Goal: Navigation & Orientation: Find specific page/section

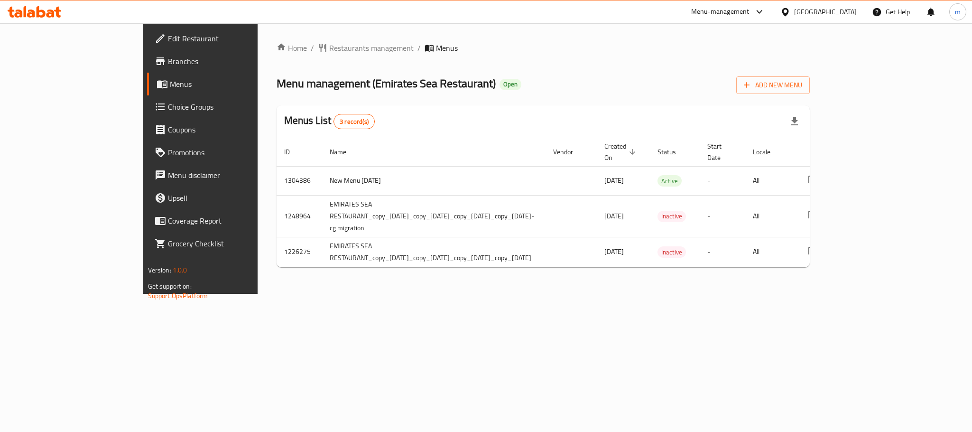
click at [40, 16] on icon at bounding box center [41, 11] width 9 height 11
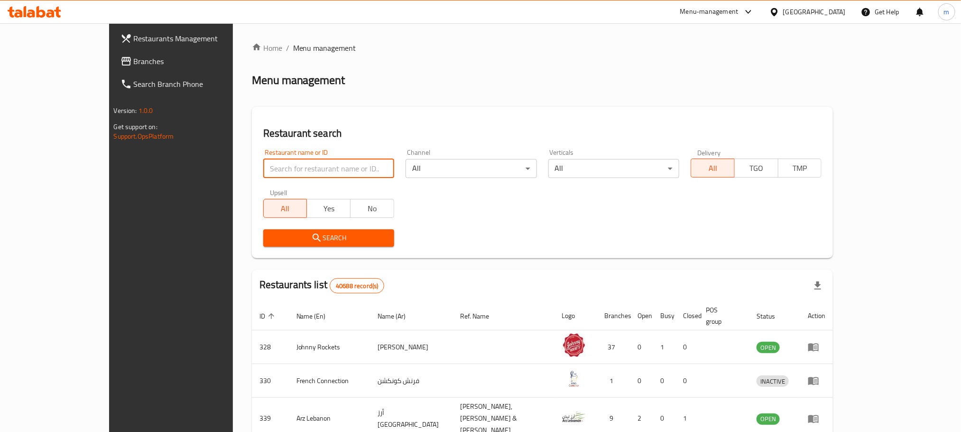
click at [273, 168] on input "search" at bounding box center [328, 168] width 131 height 19
paste input "684202"
type input "684202"
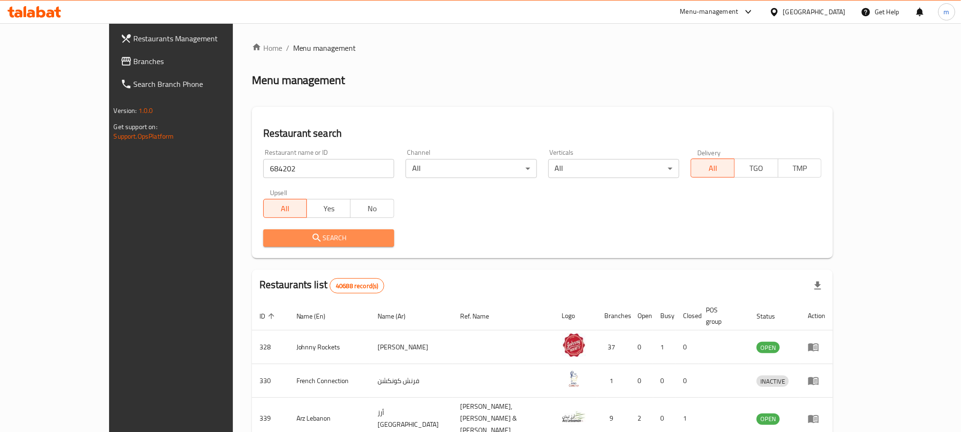
click at [302, 244] on button "Search" at bounding box center [328, 238] width 131 height 18
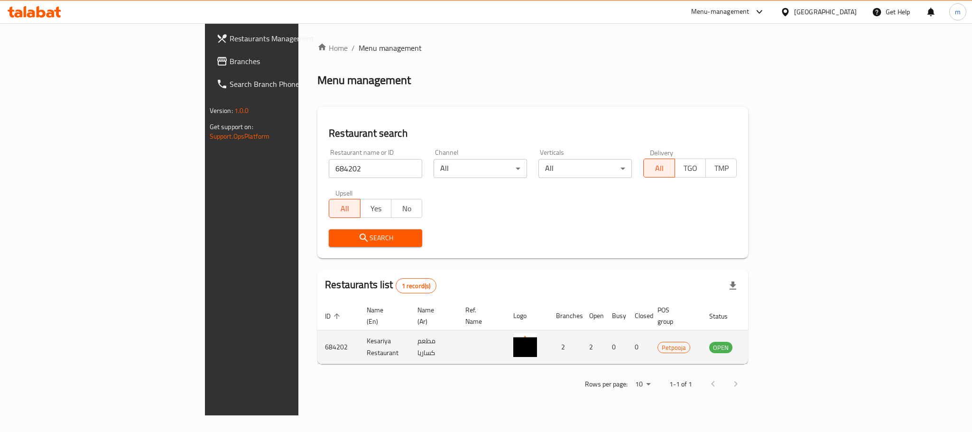
click at [784, 339] on td "enhanced table" at bounding box center [768, 347] width 33 height 34
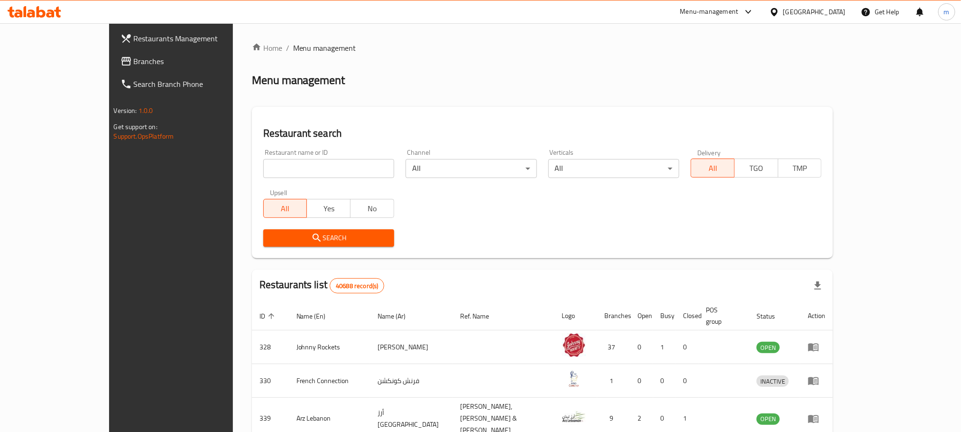
click at [305, 151] on div "Restaurant name or ID Restaurant name or ID" at bounding box center [328, 163] width 131 height 29
click at [305, 161] on input "search" at bounding box center [328, 168] width 131 height 19
paste input "684202"
type input "684202"
click button "Search" at bounding box center [328, 238] width 131 height 18
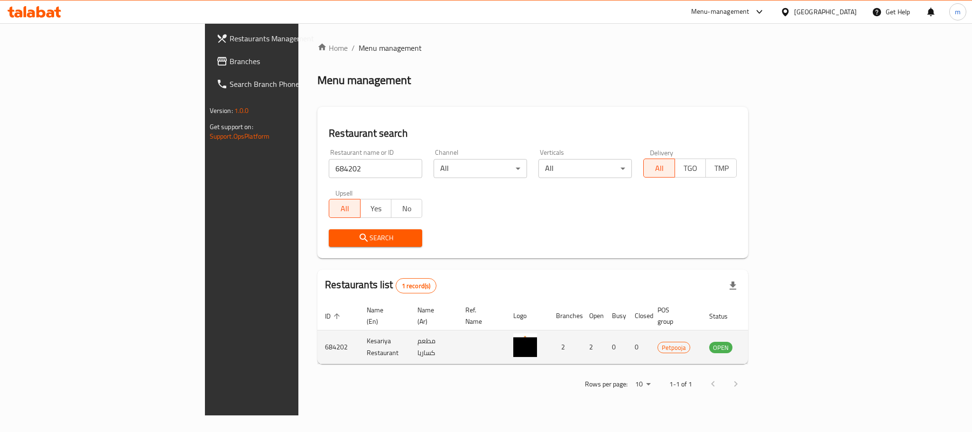
click at [770, 344] on icon "enhanced table" at bounding box center [765, 348] width 10 height 8
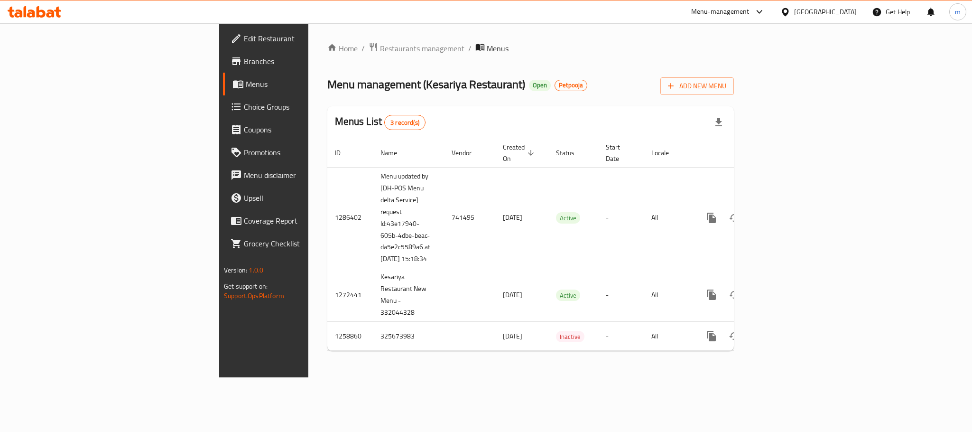
click at [55, 15] on icon at bounding box center [35, 11] width 54 height 11
click at [380, 50] on span "Restaurants management" at bounding box center [422, 47] width 84 height 11
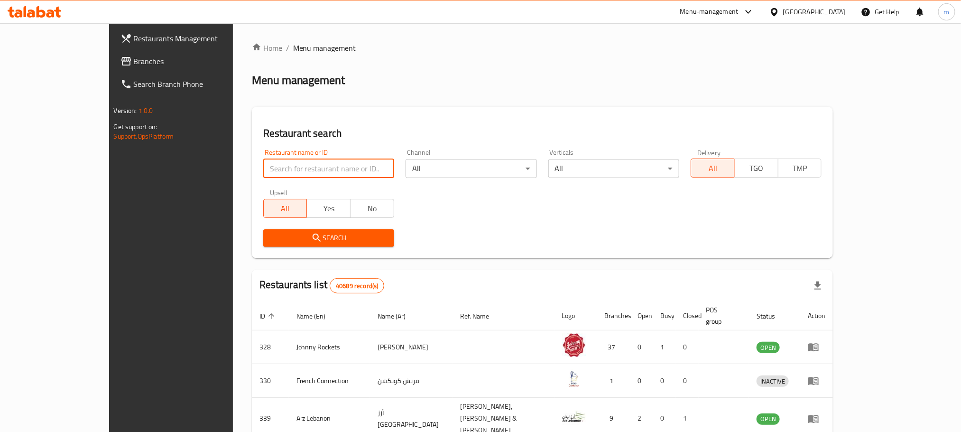
click at [270, 167] on input "search" at bounding box center [328, 168] width 131 height 19
paste input "684202"
type input "684202"
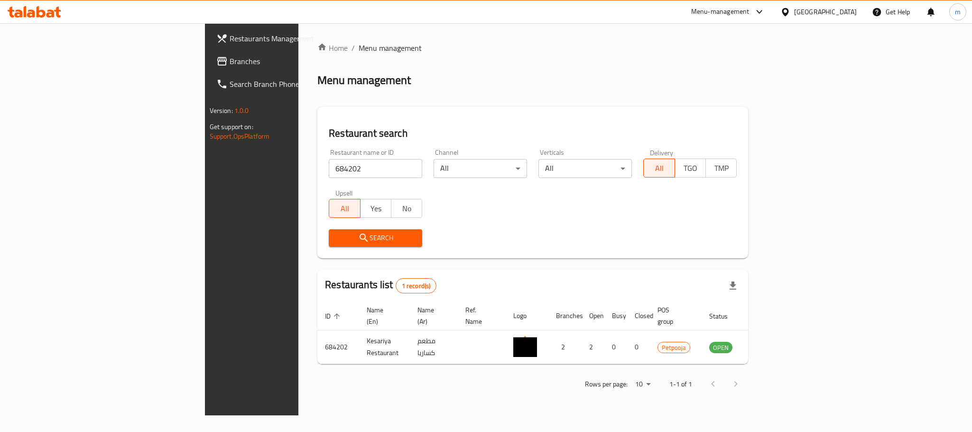
click at [458, 415] on div "Home / Menu management Menu management Restaurant search Restaurant name or ID …" at bounding box center [532, 219] width 469 height 392
click at [463, 413] on div "Home / Menu management Menu management Restaurant search Restaurant name or ID …" at bounding box center [532, 219] width 469 height 392
drag, startPoint x: 585, startPoint y: 399, endPoint x: 591, endPoint y: 397, distance: 6.3
click at [585, 399] on div "Home / Menu management Menu management Restaurant search Restaurant name or ID …" at bounding box center [532, 219] width 469 height 392
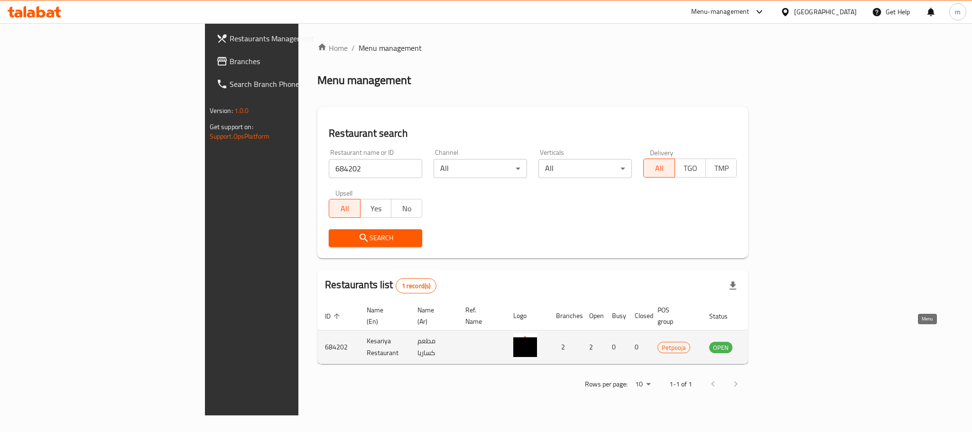
click at [769, 345] on icon "enhanced table" at bounding box center [766, 347] width 3 height 4
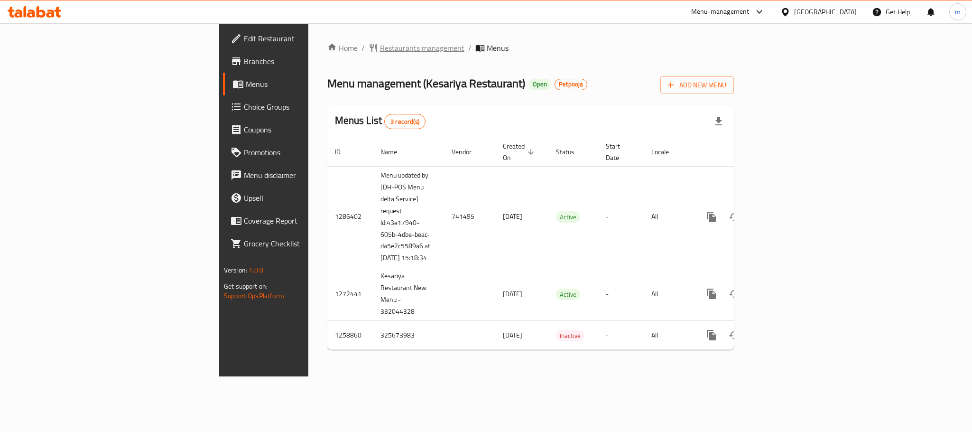
click at [380, 50] on span "Restaurants management" at bounding box center [422, 47] width 84 height 11
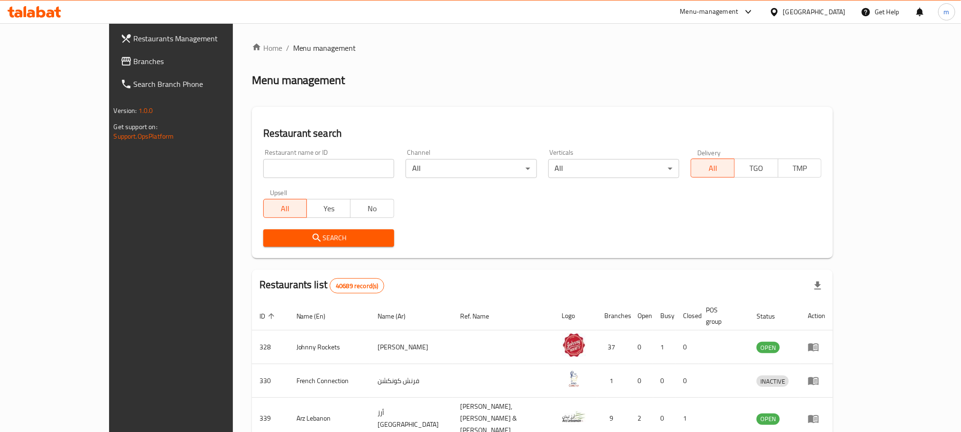
click at [134, 60] on span "Branches" at bounding box center [198, 61] width 128 height 11
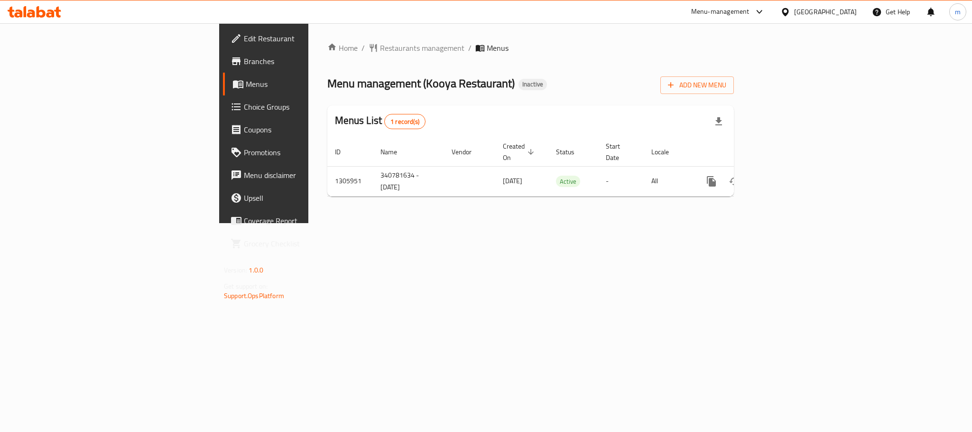
click at [327, 55] on div "Home / Restaurants management / Menus Menu management ( Kooya Restaurant ) Inac…" at bounding box center [530, 123] width 407 height 162
click at [380, 54] on span "Restaurants management" at bounding box center [422, 47] width 84 height 11
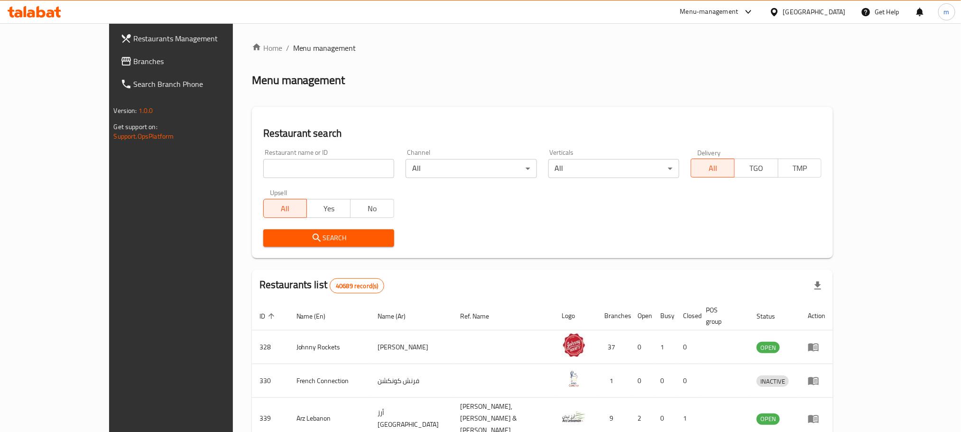
click at [265, 161] on input "search" at bounding box center [328, 168] width 131 height 19
paste input "703918"
type input "703918"
click at [288, 243] on span "Search" at bounding box center [329, 238] width 116 height 12
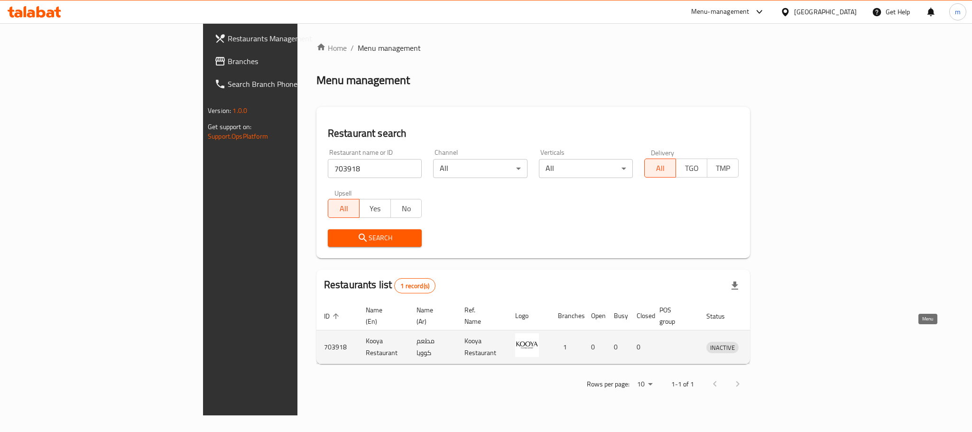
click at [775, 341] on link "enhanced table" at bounding box center [767, 346] width 18 height 11
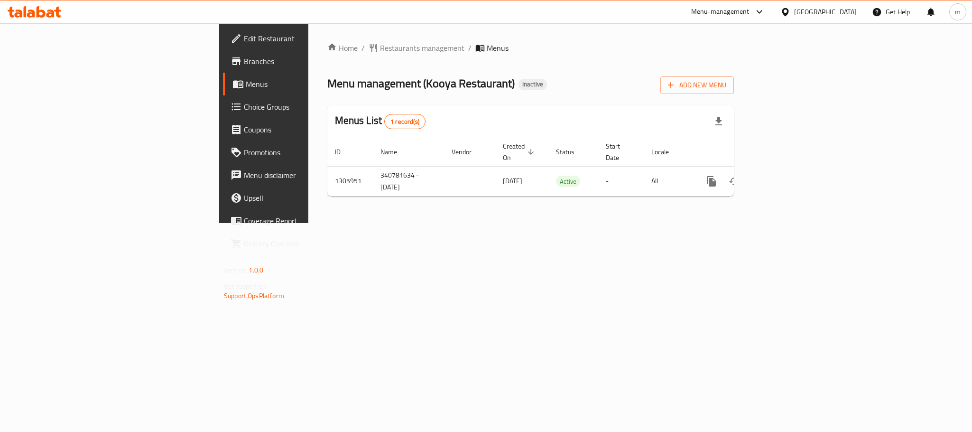
click at [830, 18] on div "[GEOGRAPHIC_DATA]" at bounding box center [819, 11] width 92 height 23
click at [827, 13] on div "[GEOGRAPHIC_DATA]" at bounding box center [825, 12] width 63 height 10
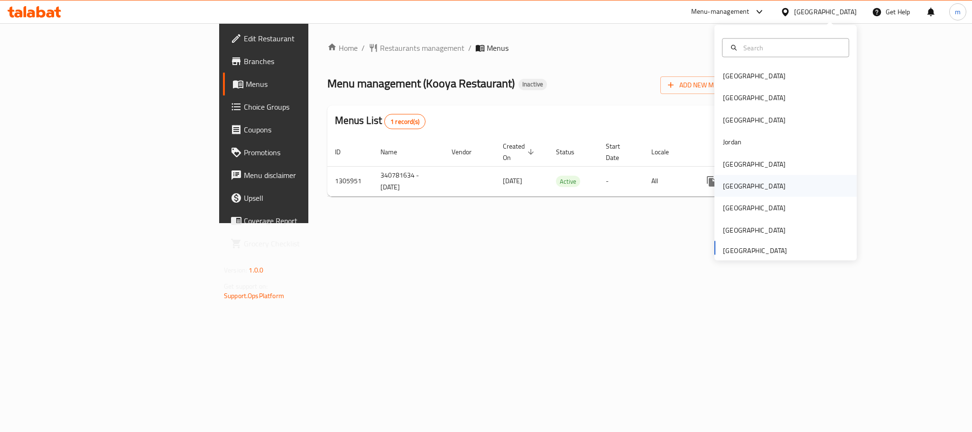
click at [736, 191] on div "[GEOGRAPHIC_DATA]" at bounding box center [755, 186] width 78 height 22
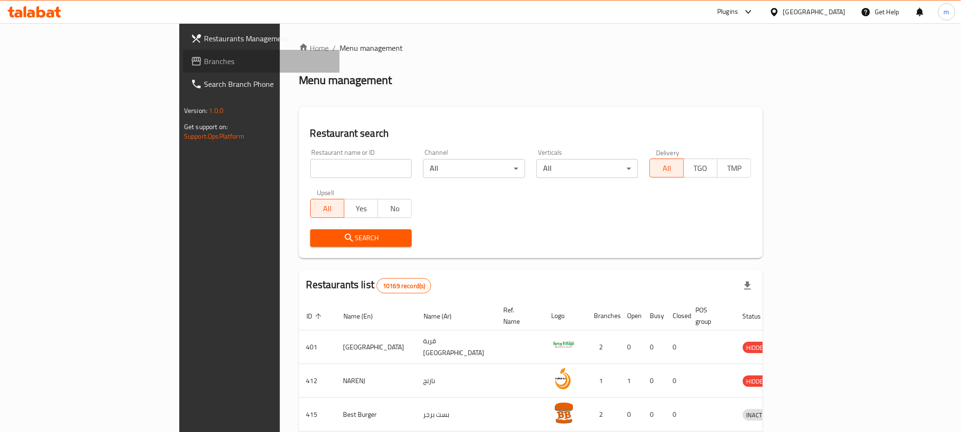
click at [183, 68] on link "Branches" at bounding box center [261, 61] width 157 height 23
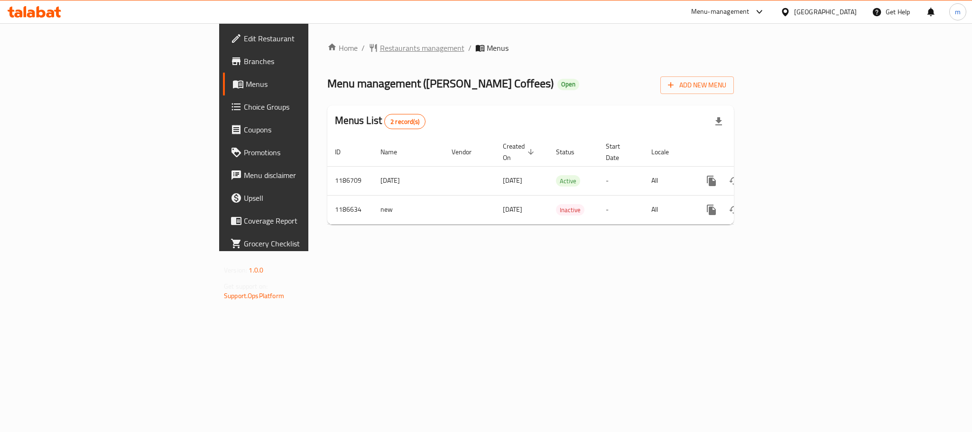
click at [380, 53] on span "Restaurants management" at bounding box center [422, 47] width 84 height 11
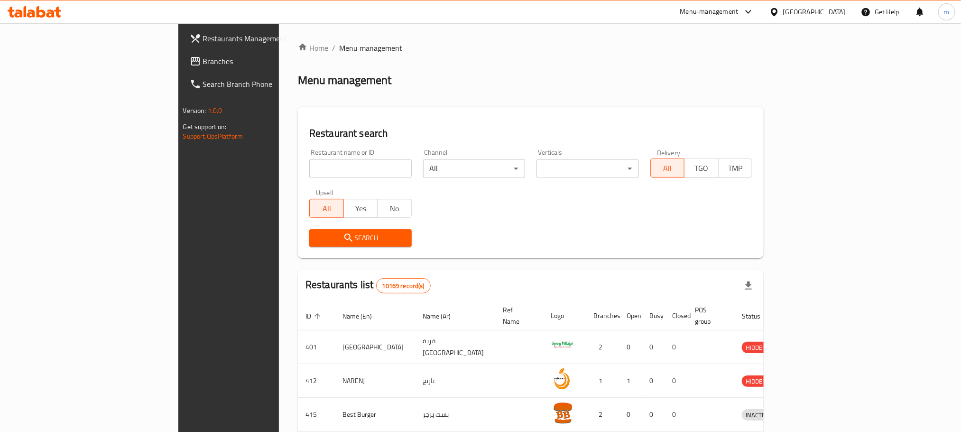
click at [309, 166] on input "search" at bounding box center [360, 168] width 103 height 19
paste input "666776"
type input "666776"
click button "Search" at bounding box center [360, 238] width 103 height 18
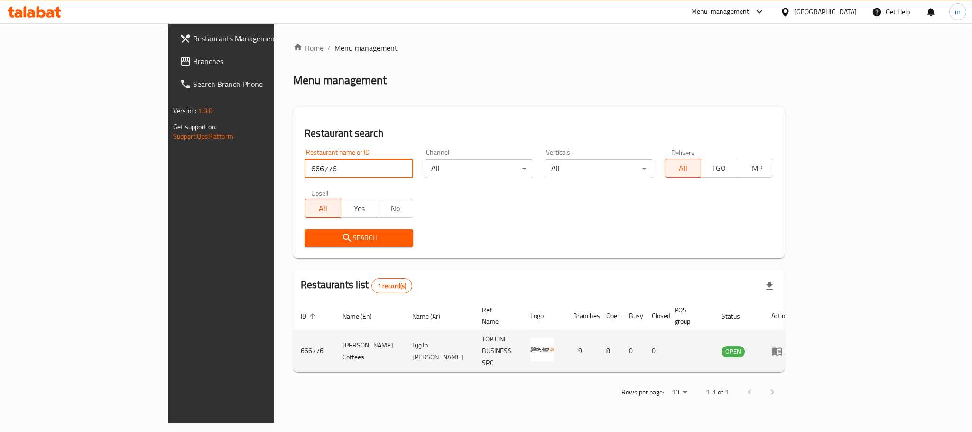
click at [797, 345] on td "enhanced table" at bounding box center [780, 351] width 33 height 42
click at [783, 345] on icon "enhanced table" at bounding box center [777, 350] width 11 height 11
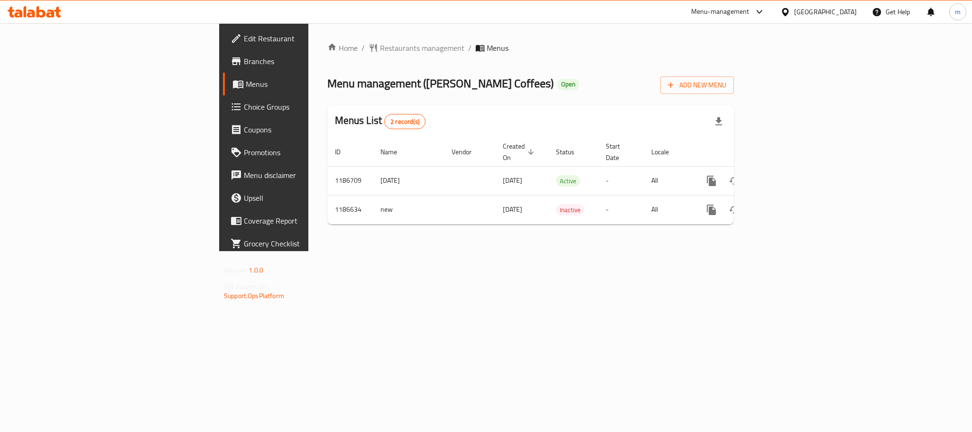
click at [789, 10] on icon at bounding box center [785, 12] width 7 height 8
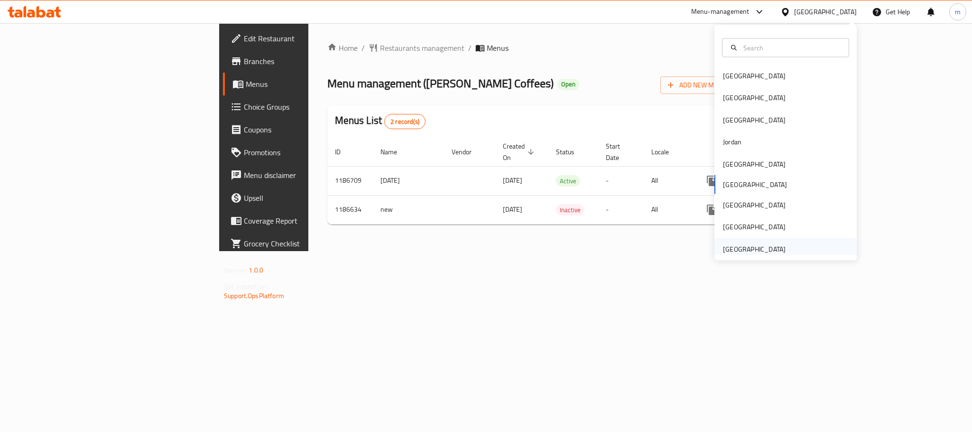
click at [732, 252] on div "[GEOGRAPHIC_DATA]" at bounding box center [754, 248] width 63 height 10
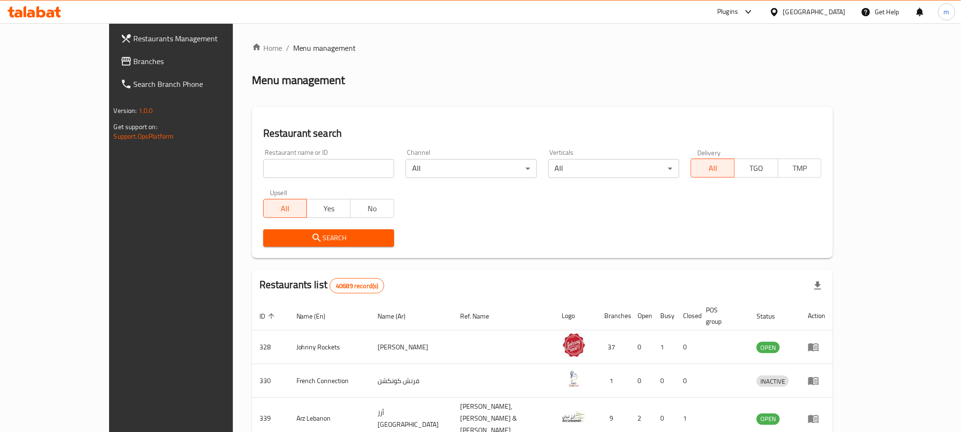
click at [134, 59] on span "Branches" at bounding box center [198, 61] width 128 height 11
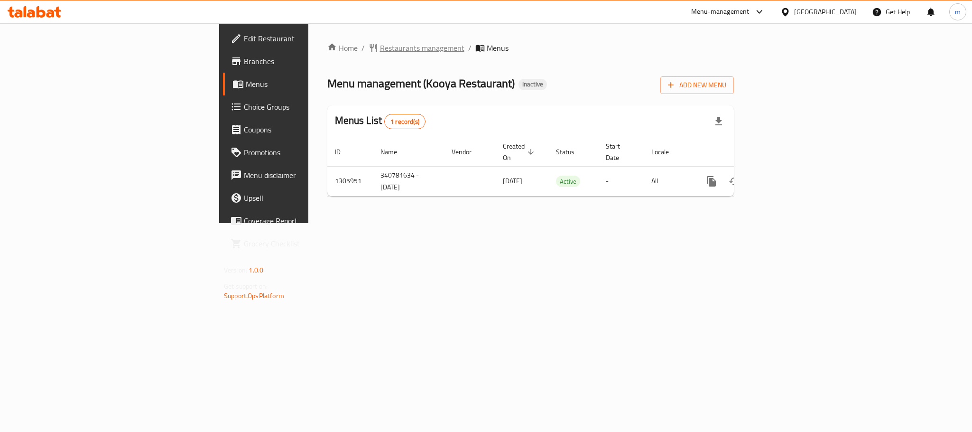
click at [380, 51] on span "Restaurants management" at bounding box center [422, 47] width 84 height 11
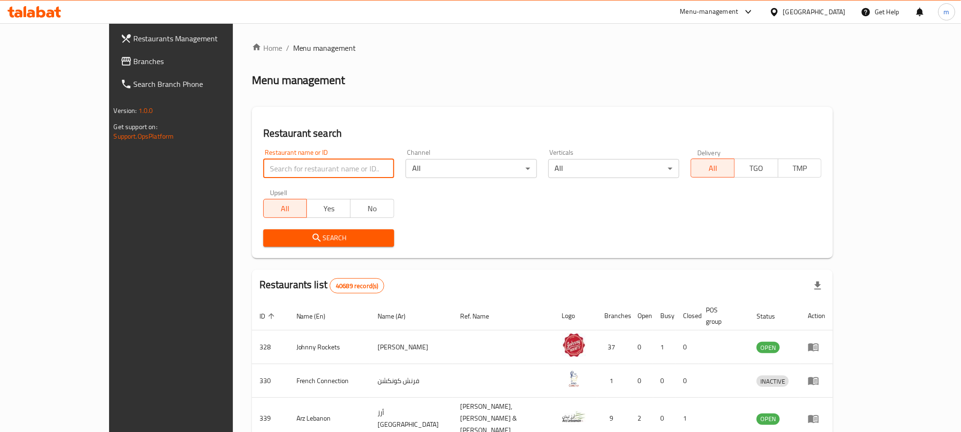
click at [263, 168] on input "search" at bounding box center [328, 168] width 131 height 19
paste input "703918"
type input "703918"
click button "Search" at bounding box center [328, 238] width 131 height 18
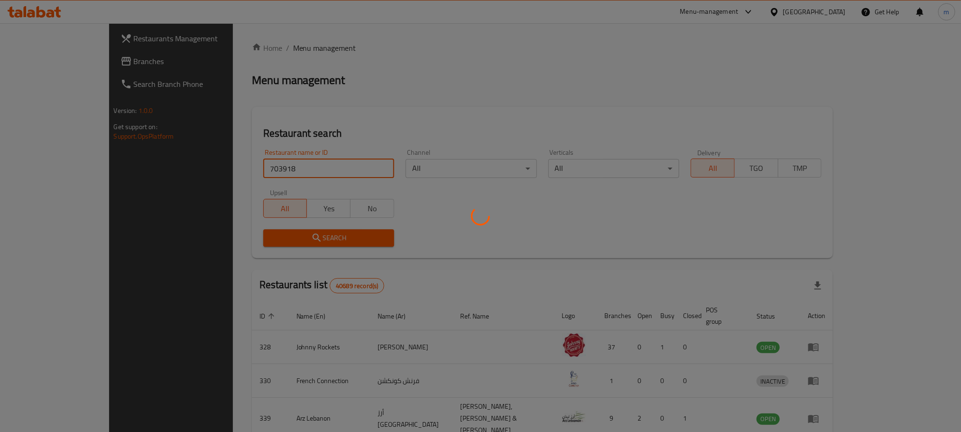
click button "Search" at bounding box center [328, 238] width 131 height 18
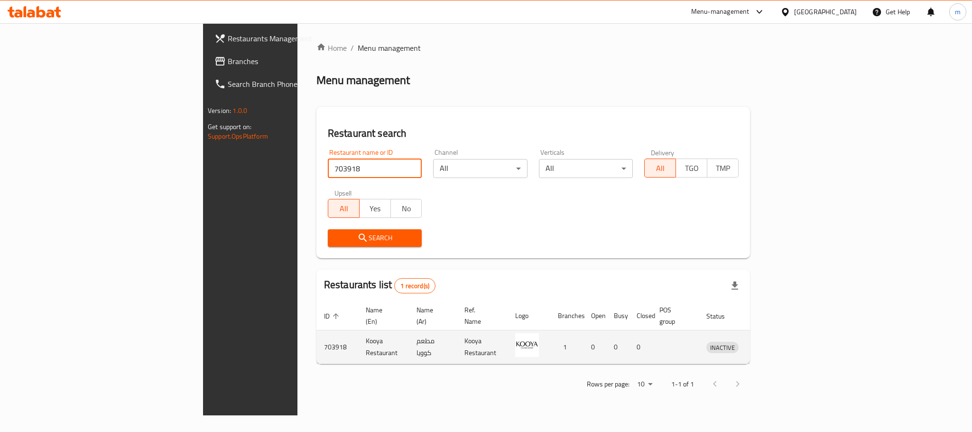
click at [783, 345] on td "enhanced table" at bounding box center [766, 347] width 33 height 34
click at [775, 341] on link "enhanced table" at bounding box center [767, 346] width 18 height 11
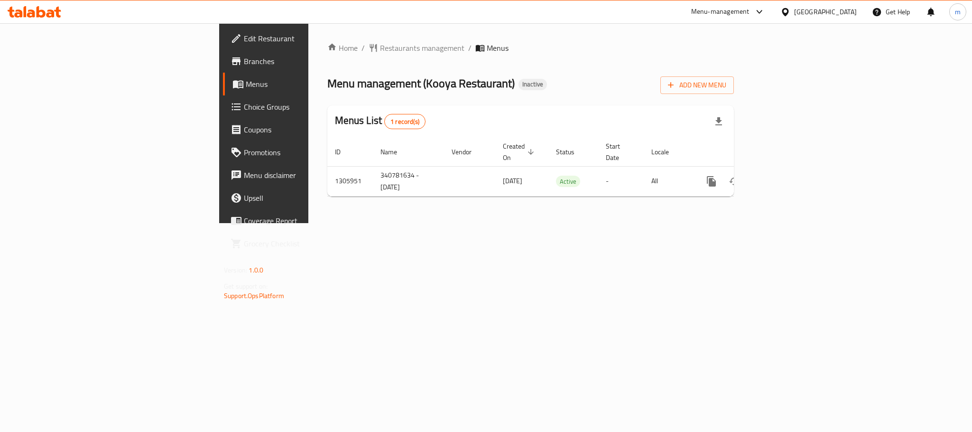
click at [816, 13] on div "[GEOGRAPHIC_DATA]" at bounding box center [825, 12] width 63 height 10
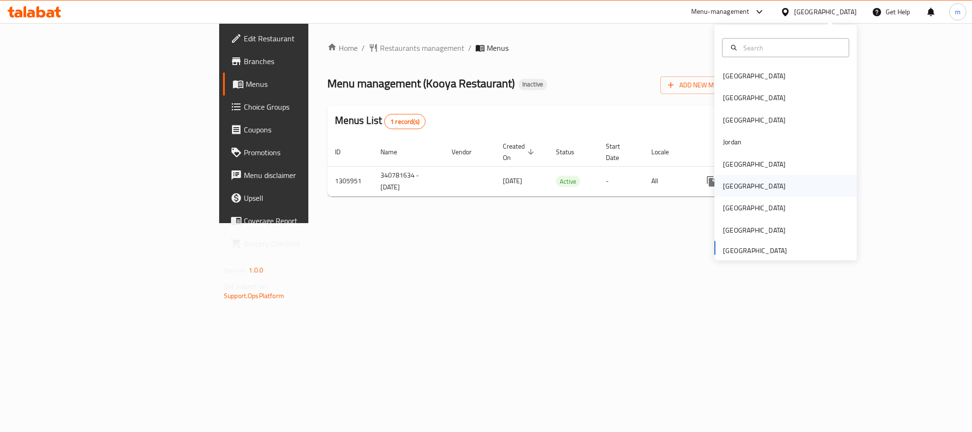
click at [725, 189] on div "[GEOGRAPHIC_DATA]" at bounding box center [754, 186] width 63 height 10
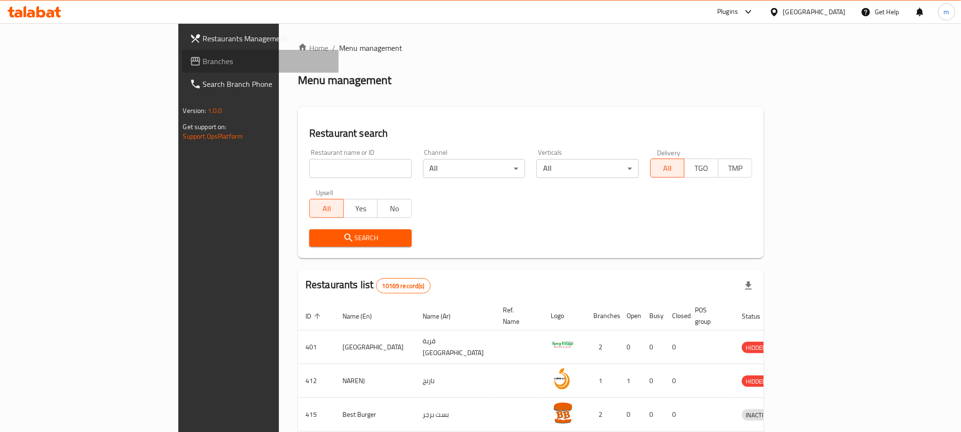
click at [203, 57] on span "Branches" at bounding box center [267, 61] width 128 height 11
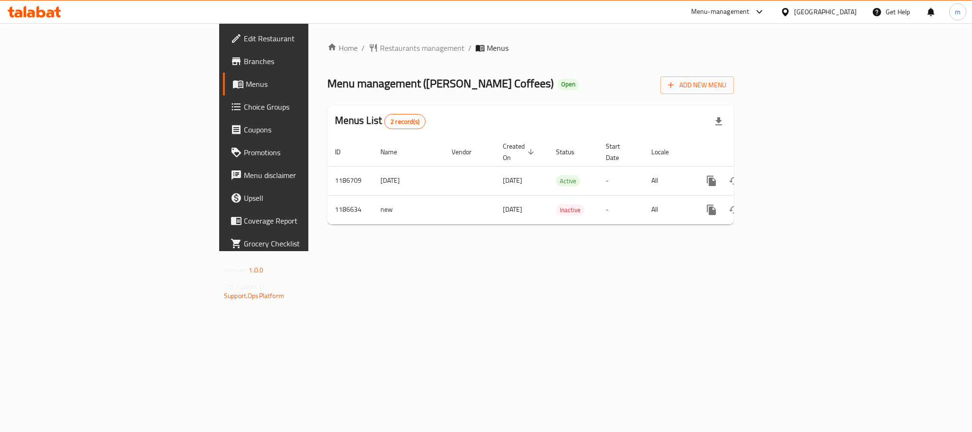
click at [468, 49] on li "/" at bounding box center [469, 47] width 3 height 11
click at [380, 48] on span "Restaurants management" at bounding box center [422, 47] width 84 height 11
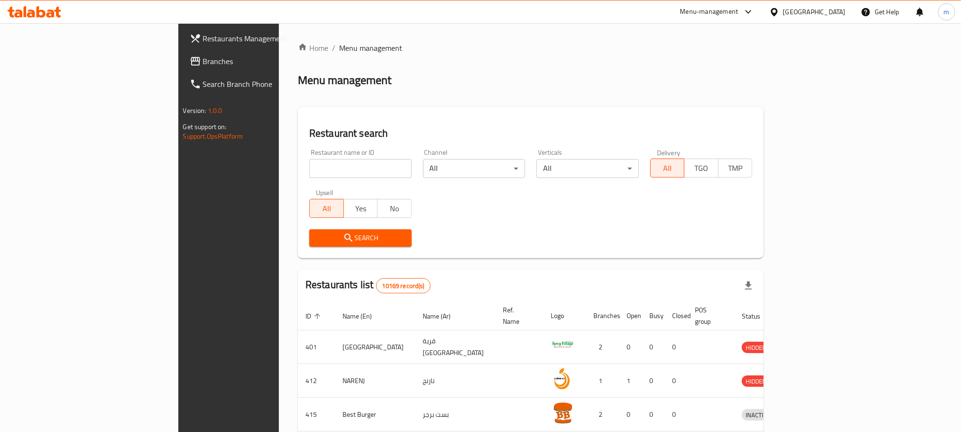
click at [304, 178] on div "Restaurant name or ID Restaurant name or ID" at bounding box center [361, 163] width 114 height 40
click at [309, 164] on input "search" at bounding box center [360, 168] width 103 height 19
paste input "666776"
type input "666776"
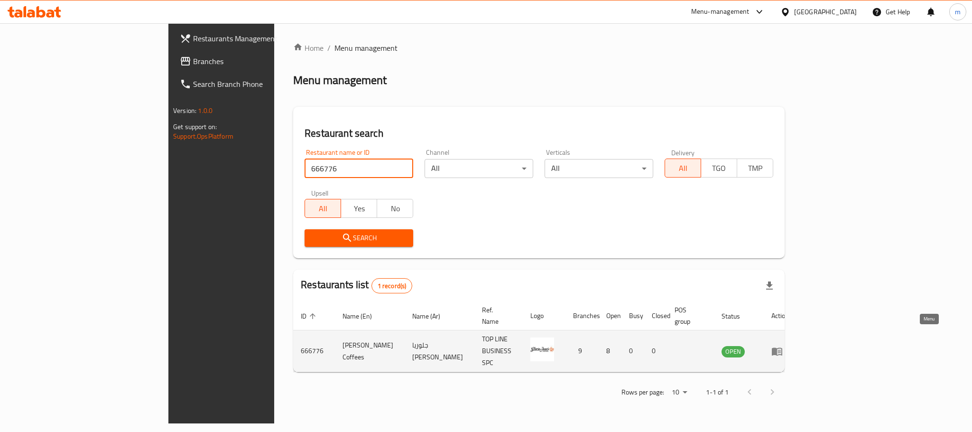
click at [783, 347] on icon "enhanced table" at bounding box center [777, 351] width 10 height 8
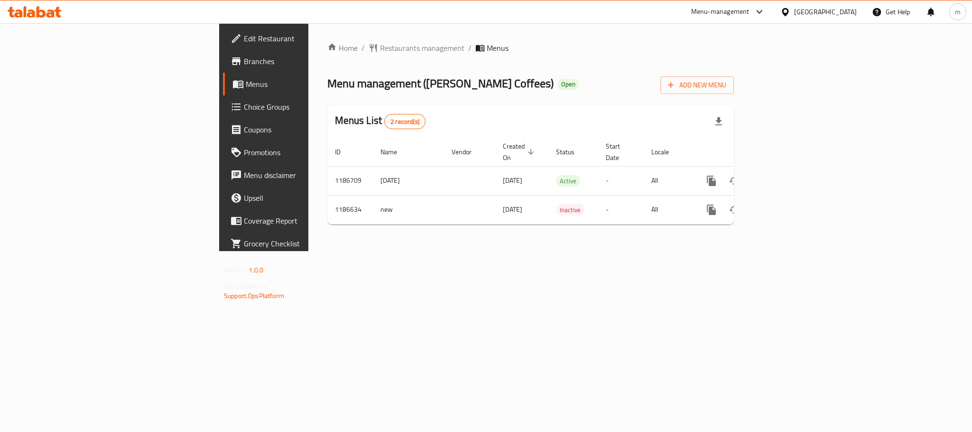
click at [848, 17] on div "[GEOGRAPHIC_DATA]" at bounding box center [825, 12] width 63 height 10
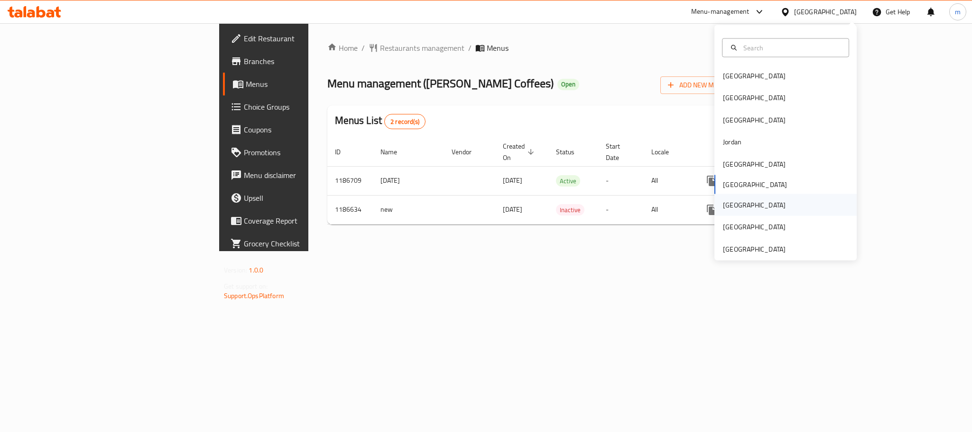
click at [735, 196] on div "[GEOGRAPHIC_DATA]" at bounding box center [755, 205] width 78 height 22
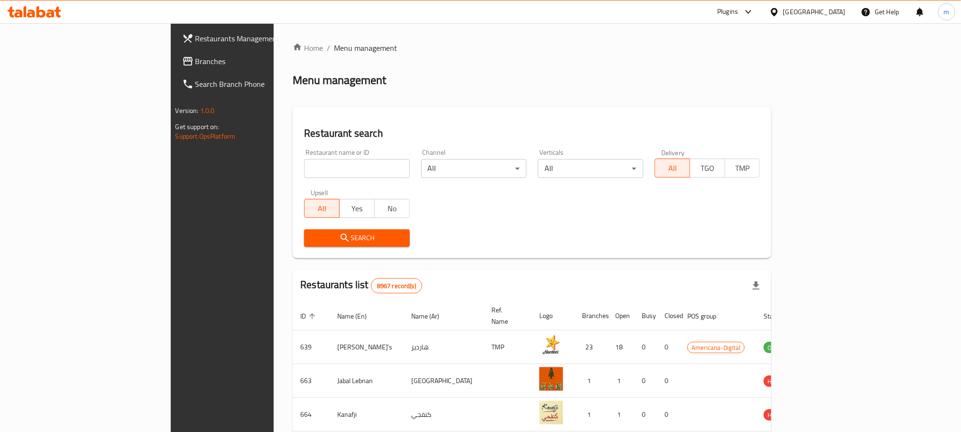
drag, startPoint x: 34, startPoint y: 57, endPoint x: 28, endPoint y: 57, distance: 5.7
click at [196, 57] on span "Branches" at bounding box center [260, 61] width 128 height 11
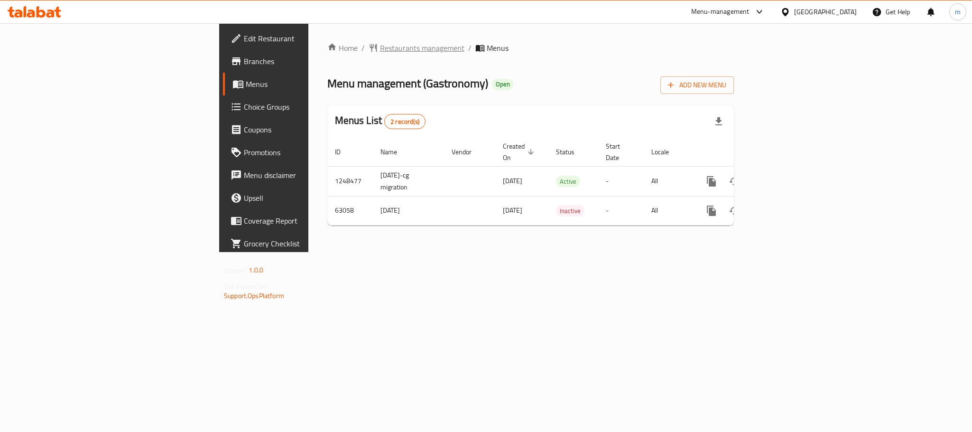
click at [380, 53] on span "Restaurants management" at bounding box center [422, 47] width 84 height 11
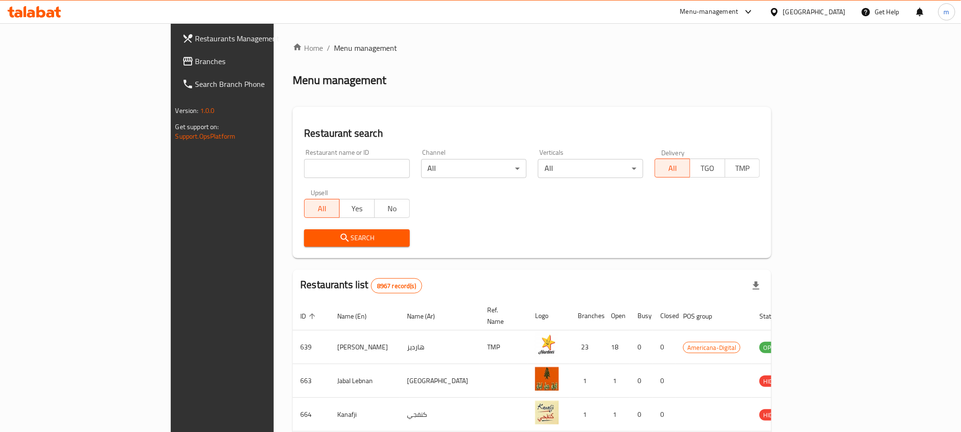
click at [304, 160] on input "search" at bounding box center [356, 168] width 105 height 19
paste input "600031"
type input "600031"
click at [305, 244] on button "Search" at bounding box center [356, 238] width 105 height 18
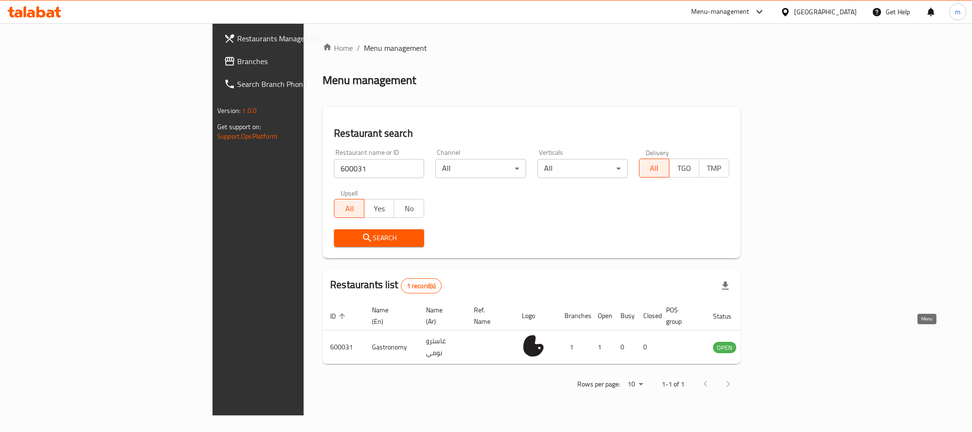
click at [774, 341] on icon "enhanced table" at bounding box center [768, 346] width 11 height 11
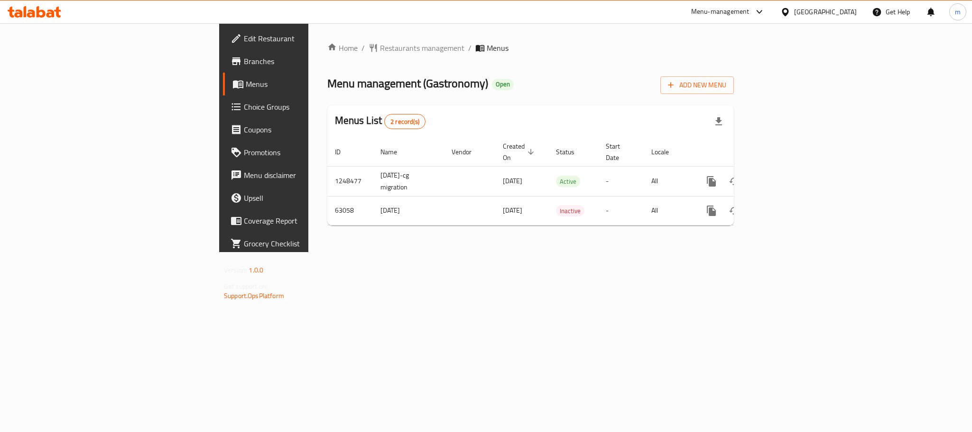
click at [846, 10] on div "[GEOGRAPHIC_DATA]" at bounding box center [825, 12] width 63 height 10
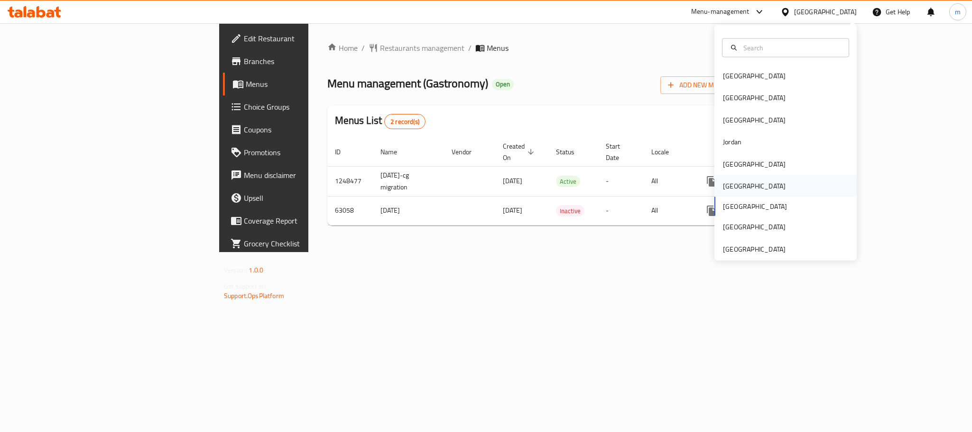
click at [739, 188] on div "[GEOGRAPHIC_DATA]" at bounding box center [786, 186] width 142 height 22
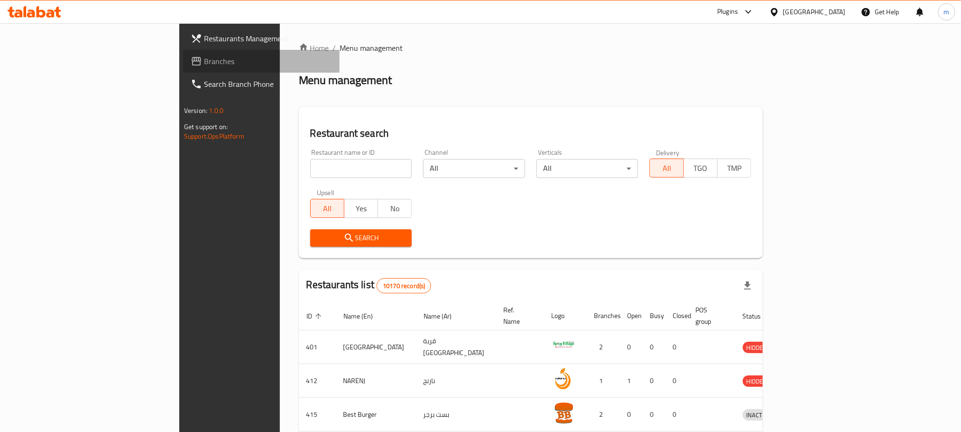
click at [183, 70] on link "Branches" at bounding box center [261, 61] width 157 height 23
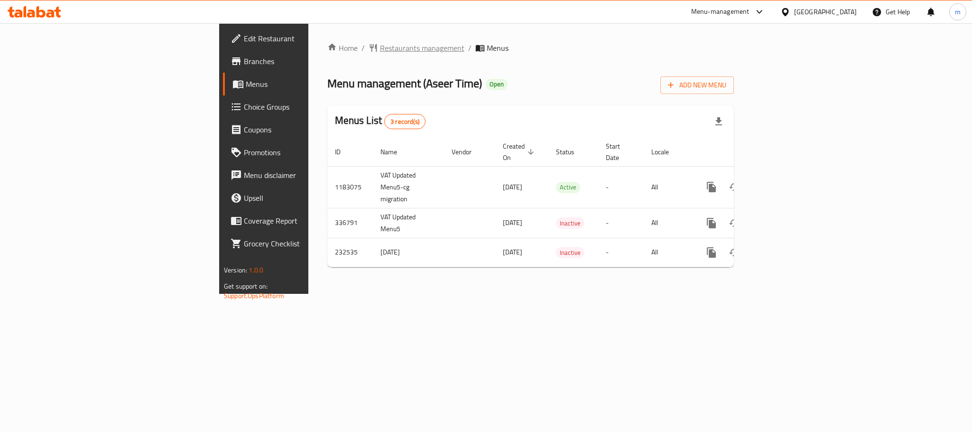
click at [380, 46] on span "Restaurants management" at bounding box center [422, 47] width 84 height 11
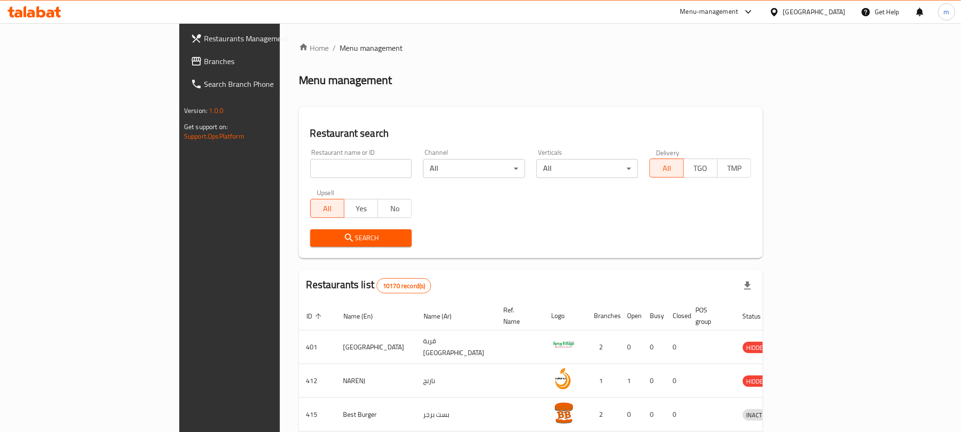
drag, startPoint x: 251, startPoint y: 156, endPoint x: 248, endPoint y: 161, distance: 5.9
click at [310, 157] on div "Restaurant name or ID Restaurant name or ID" at bounding box center [361, 163] width 102 height 29
click at [310, 161] on input "search" at bounding box center [361, 168] width 102 height 19
paste input "28883"
type input "28883"
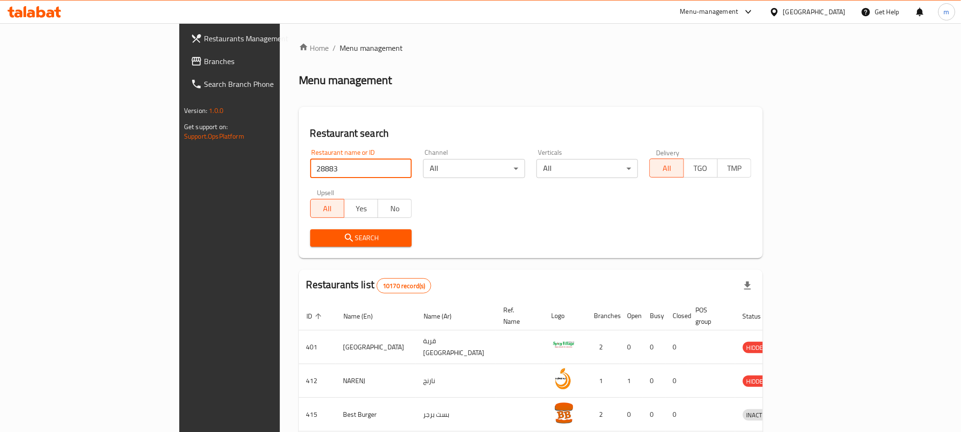
click button "Search" at bounding box center [361, 238] width 102 height 18
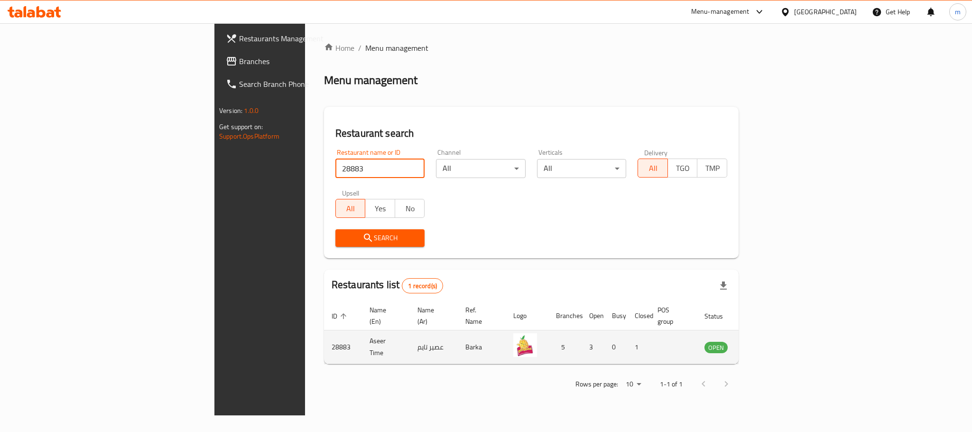
click at [780, 344] on td "enhanced table" at bounding box center [763, 347] width 33 height 34
click at [766, 341] on icon "enhanced table" at bounding box center [760, 346] width 11 height 11
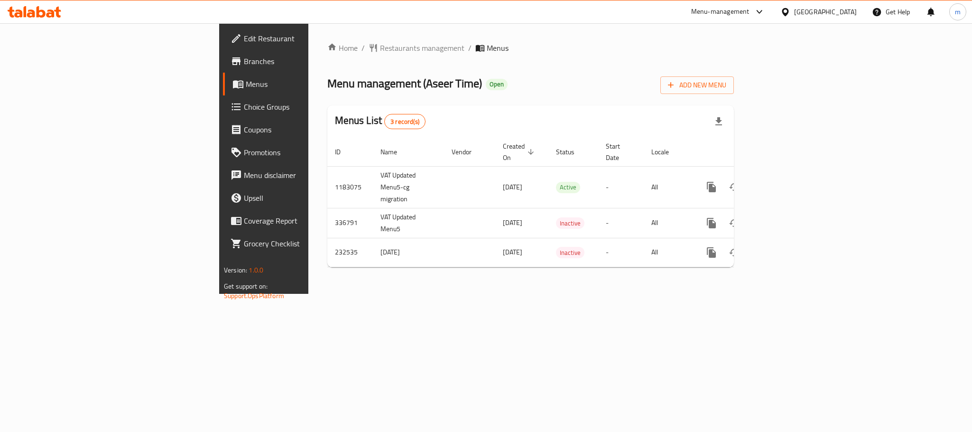
drag, startPoint x: 852, startPoint y: 9, endPoint x: 849, endPoint y: 15, distance: 6.8
click at [852, 9] on div "[GEOGRAPHIC_DATA]" at bounding box center [825, 12] width 63 height 10
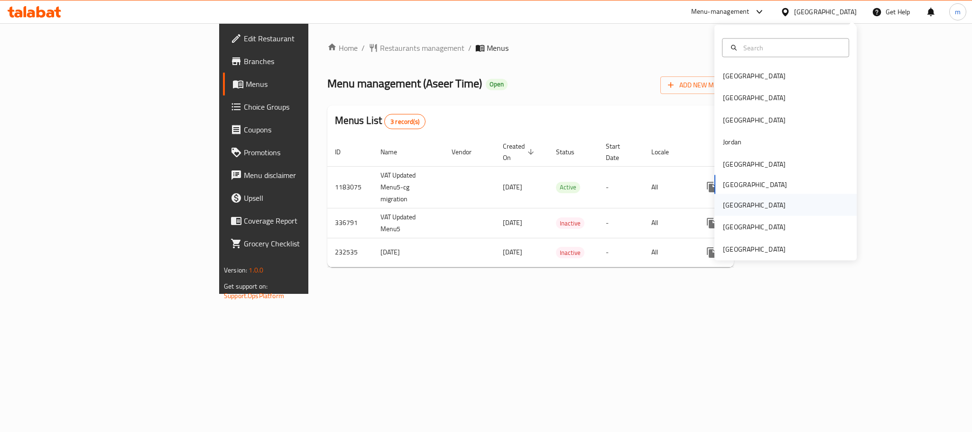
click at [729, 203] on div "[GEOGRAPHIC_DATA]" at bounding box center [755, 205] width 78 height 22
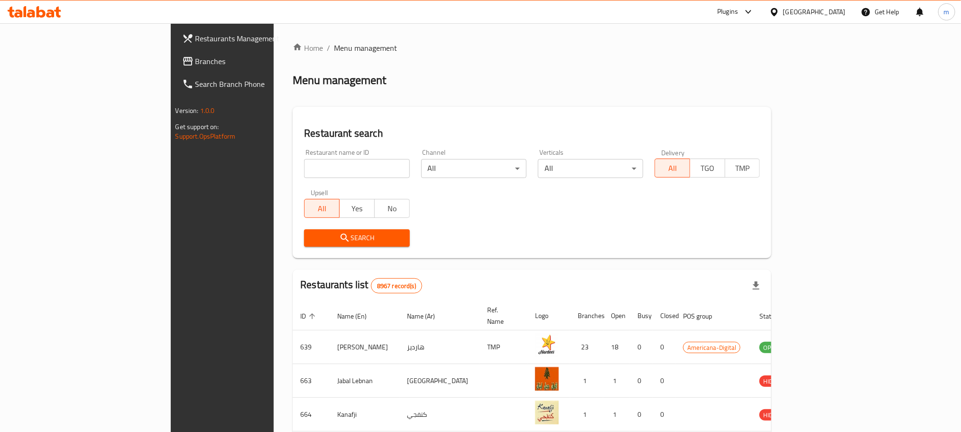
drag, startPoint x: 71, startPoint y: 55, endPoint x: 57, endPoint y: 58, distance: 14.3
click at [175, 54] on link "Branches" at bounding box center [253, 61] width 157 height 23
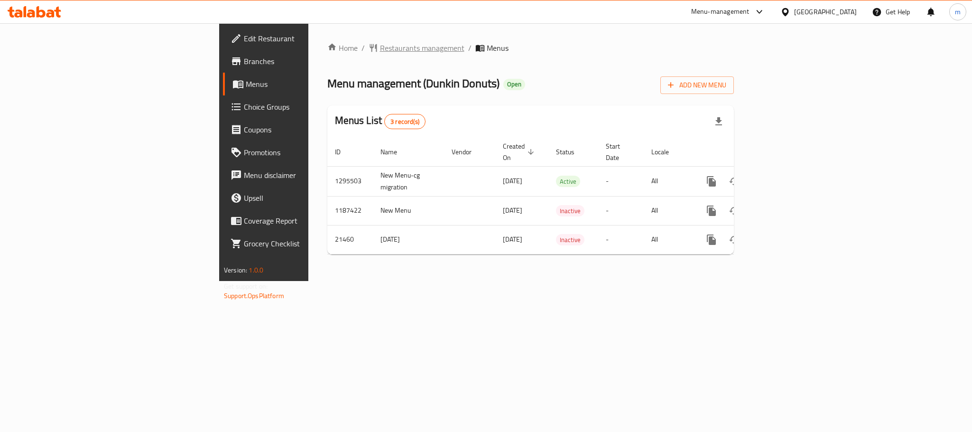
click at [380, 50] on span "Restaurants management" at bounding box center [422, 47] width 84 height 11
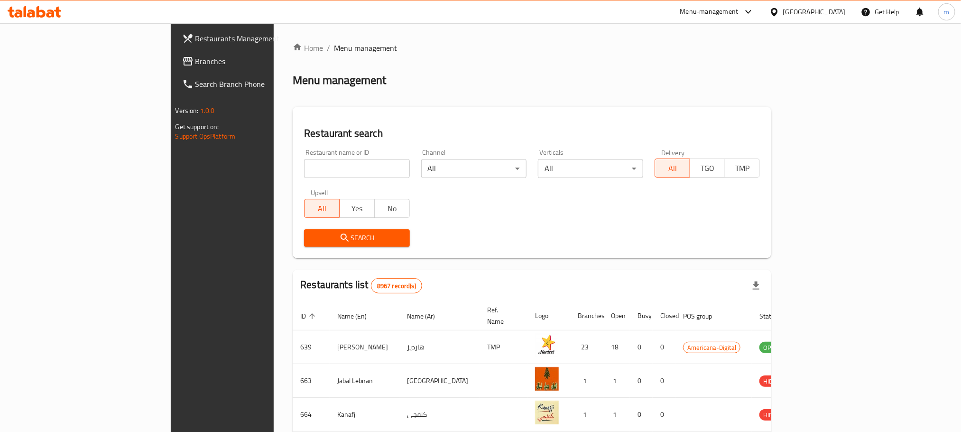
click at [196, 63] on span "Branches" at bounding box center [260, 61] width 128 height 11
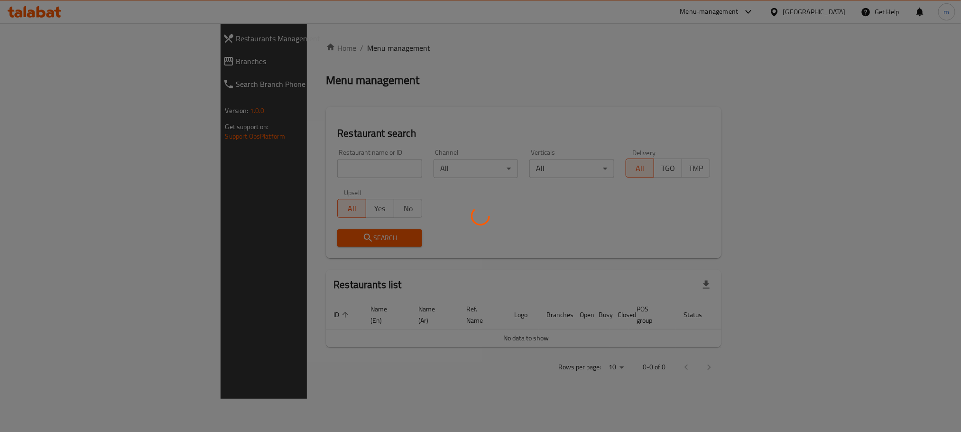
click at [785, 9] on div at bounding box center [480, 216] width 961 height 432
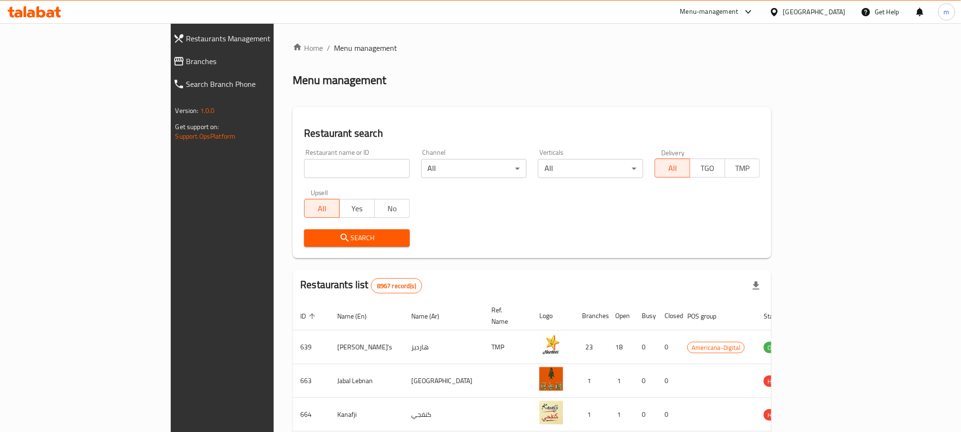
click at [755, 10] on icon at bounding box center [748, 11] width 11 height 11
click at [772, 67] on div "Home / Menu management Menu management Restaurant search Restaurant name or ID …" at bounding box center [532, 363] width 479 height 642
click at [333, 166] on input "search" at bounding box center [356, 168] width 105 height 19
paste input "10824"
type input "10824"
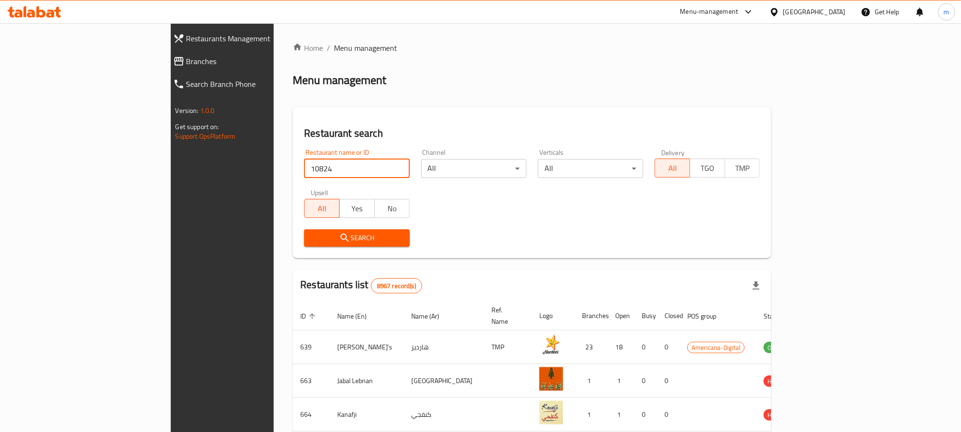
click button "Search" at bounding box center [356, 238] width 105 height 18
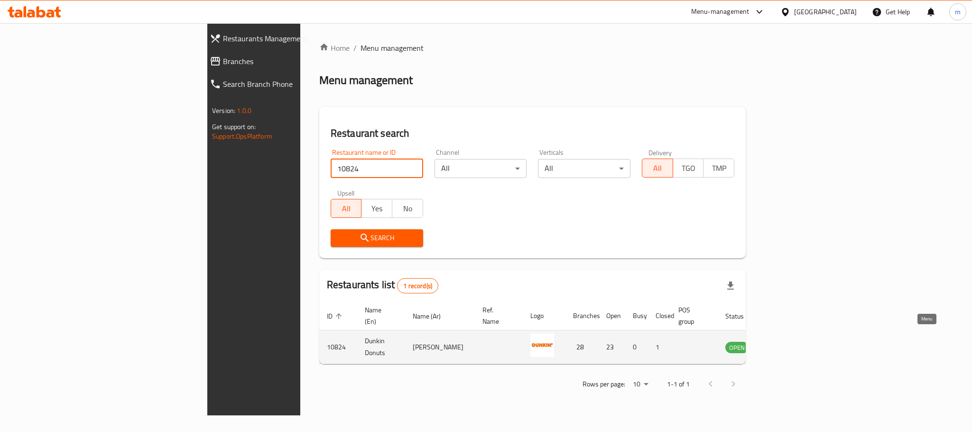
click at [793, 341] on link "enhanced table" at bounding box center [784, 346] width 18 height 11
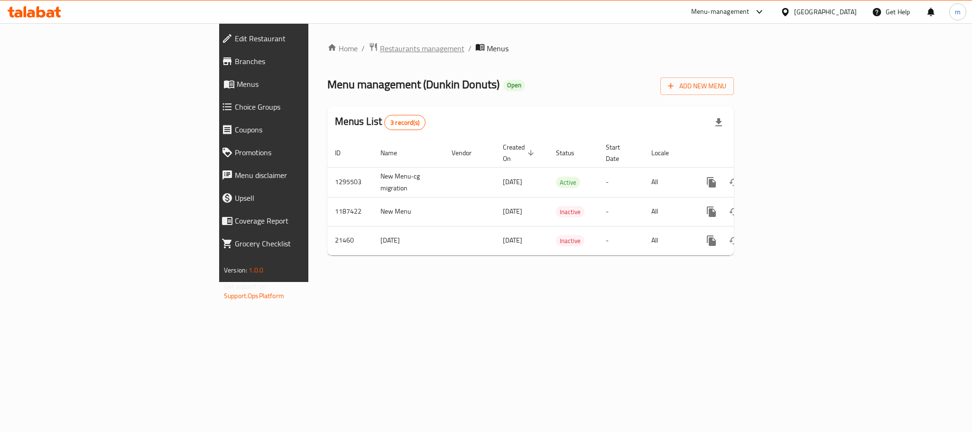
click at [380, 46] on span "Restaurants management" at bounding box center [422, 48] width 84 height 11
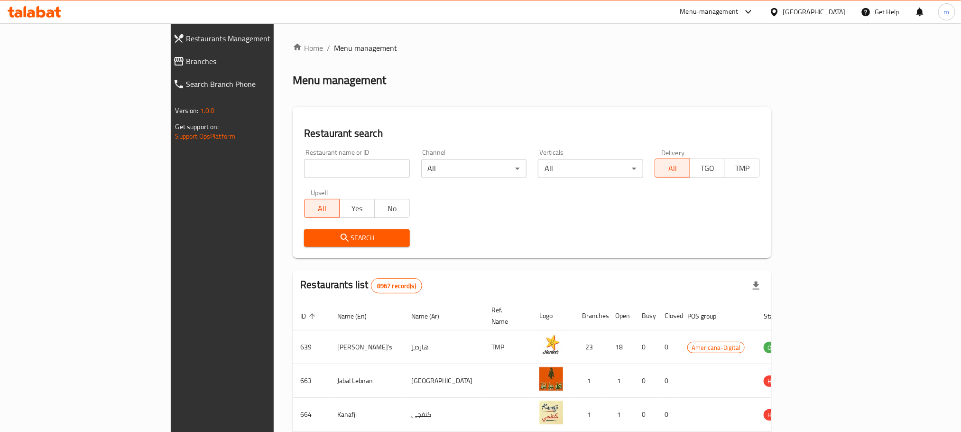
click at [186, 60] on span "Branches" at bounding box center [254, 61] width 137 height 11
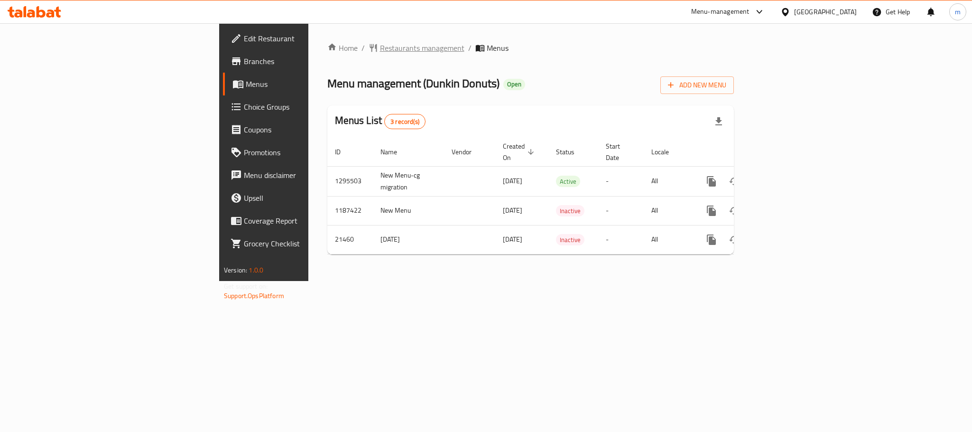
click at [380, 50] on span "Restaurants management" at bounding box center [422, 47] width 84 height 11
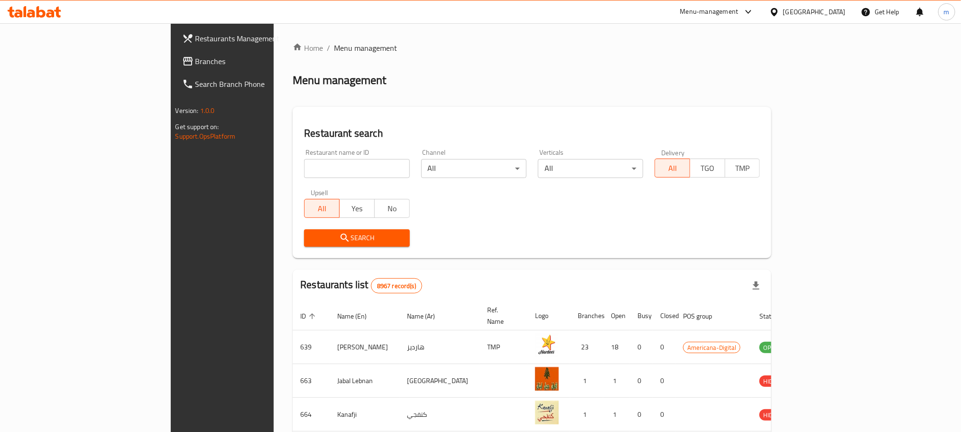
click at [304, 165] on input "search" at bounding box center [356, 168] width 105 height 19
paste input "10824"
type input "10824"
click button "Search" at bounding box center [356, 238] width 105 height 18
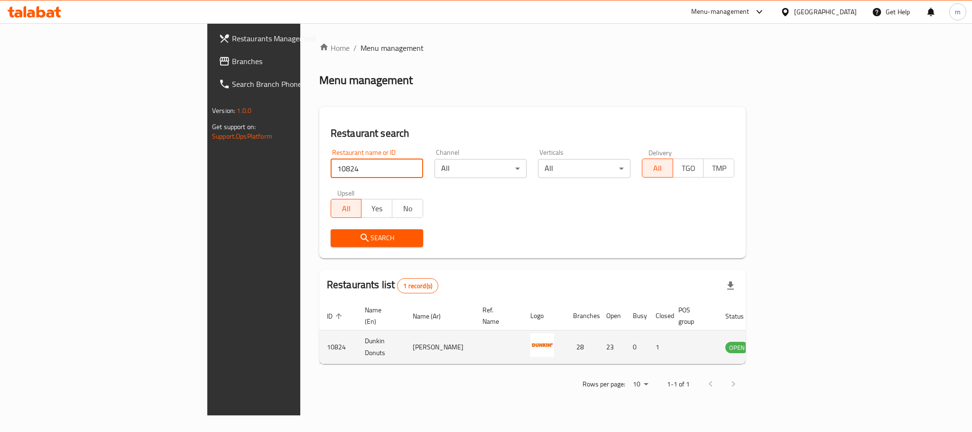
click at [786, 344] on icon "enhanced table" at bounding box center [781, 348] width 10 height 8
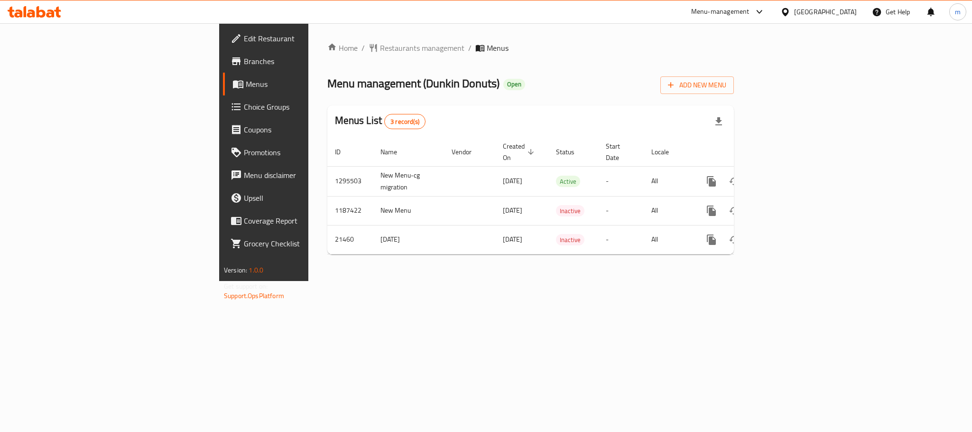
click at [791, 11] on icon at bounding box center [786, 12] width 10 height 10
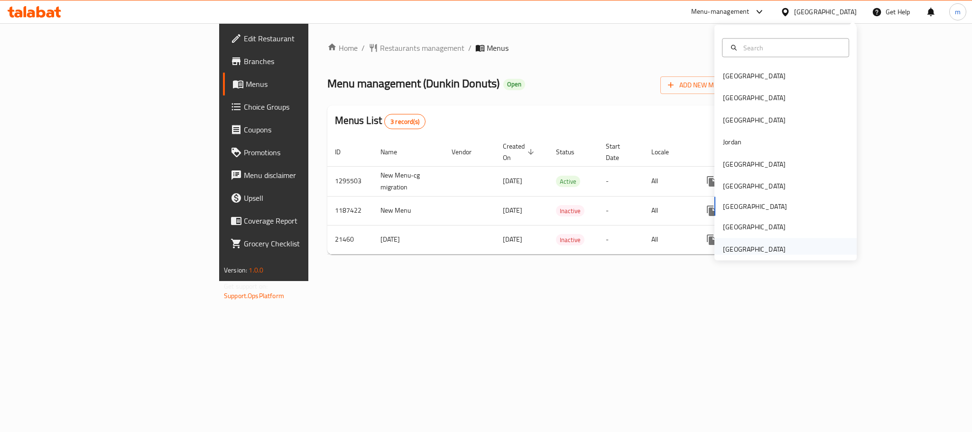
click at [745, 250] on div "[GEOGRAPHIC_DATA]" at bounding box center [754, 248] width 63 height 10
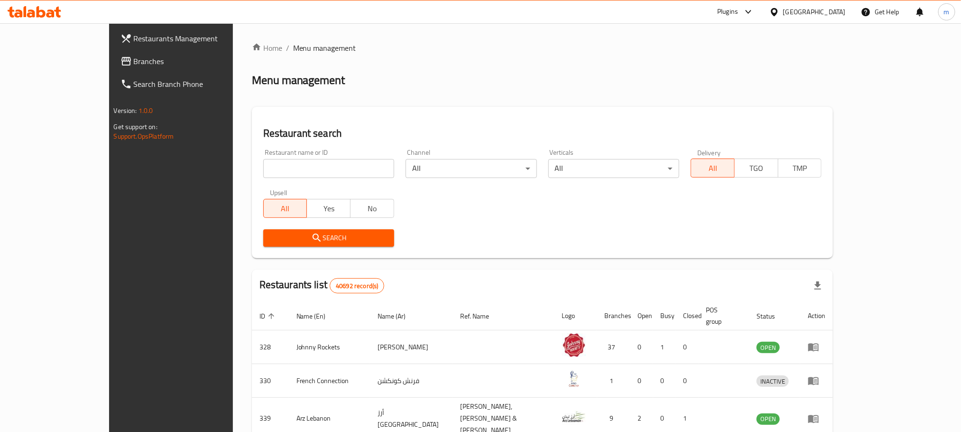
click at [113, 70] on link "Branches" at bounding box center [191, 61] width 157 height 23
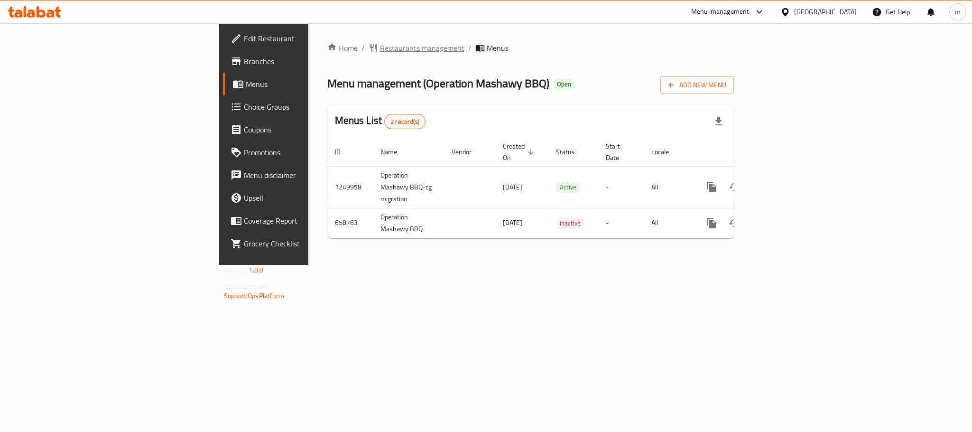
click at [380, 53] on span "Restaurants management" at bounding box center [422, 47] width 84 height 11
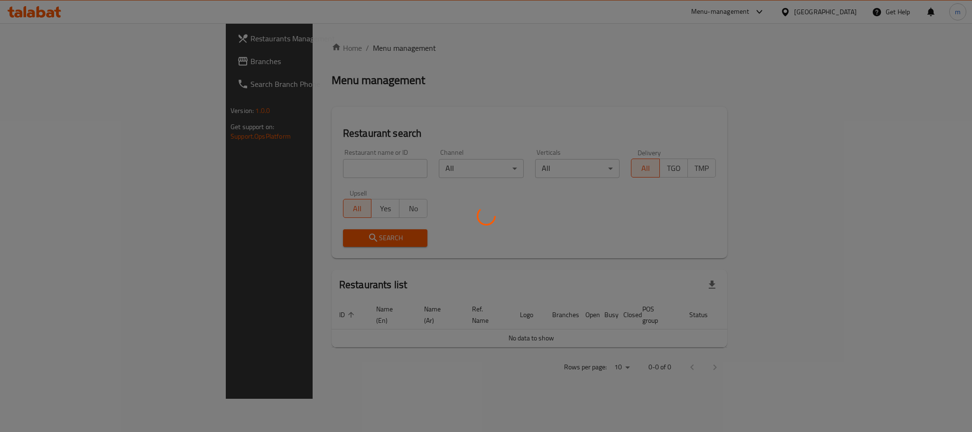
click at [241, 167] on div at bounding box center [486, 216] width 972 height 432
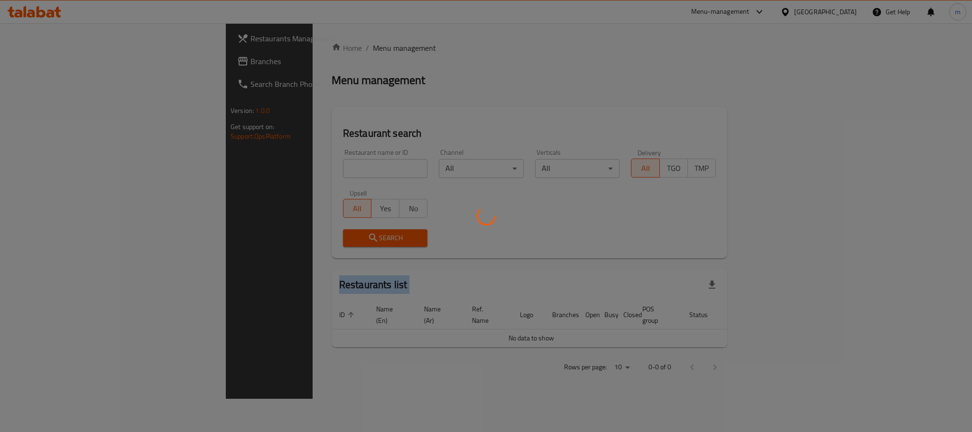
click at [241, 167] on div at bounding box center [486, 216] width 972 height 432
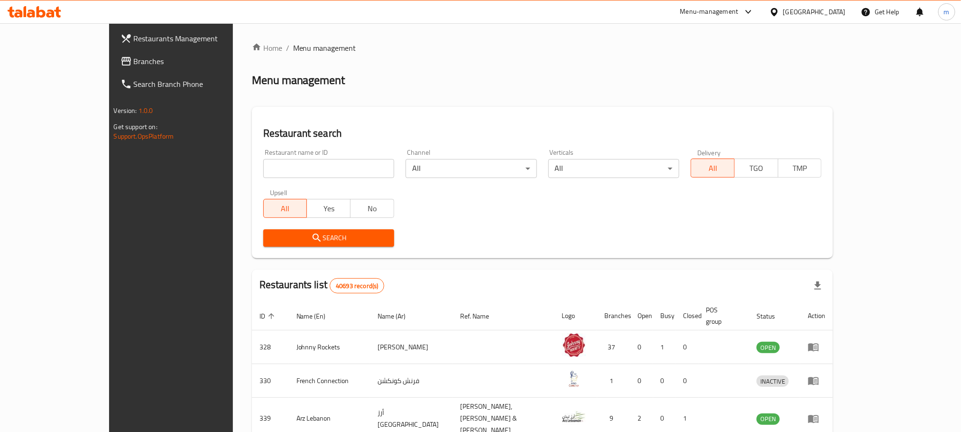
click at [263, 167] on input "search" at bounding box center [328, 168] width 131 height 19
paste input "641690"
type input "641690"
click at [271, 243] on span "Search" at bounding box center [329, 238] width 116 height 12
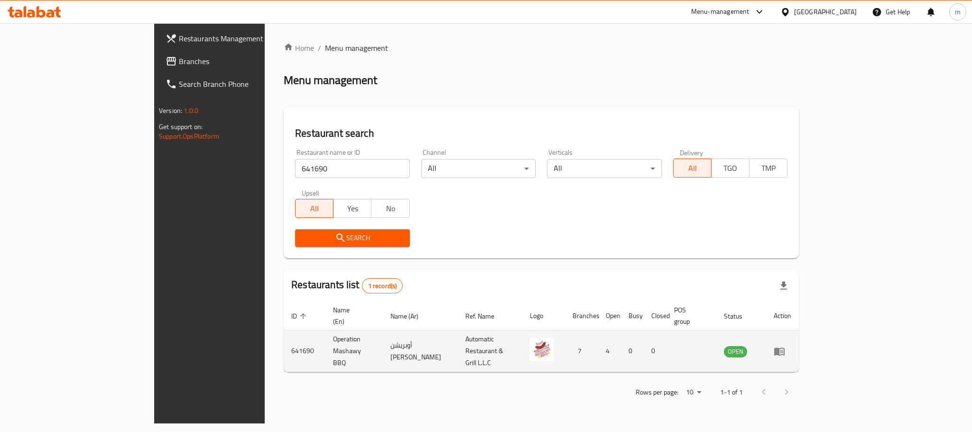
click at [799, 332] on td "enhanced table" at bounding box center [782, 351] width 33 height 42
click at [785, 345] on icon "enhanced table" at bounding box center [779, 350] width 11 height 11
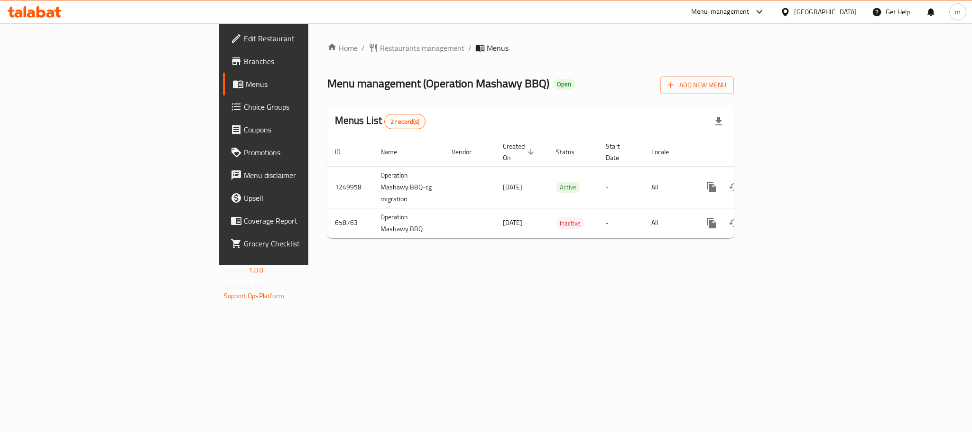
click at [784, 9] on icon at bounding box center [785, 12] width 7 height 8
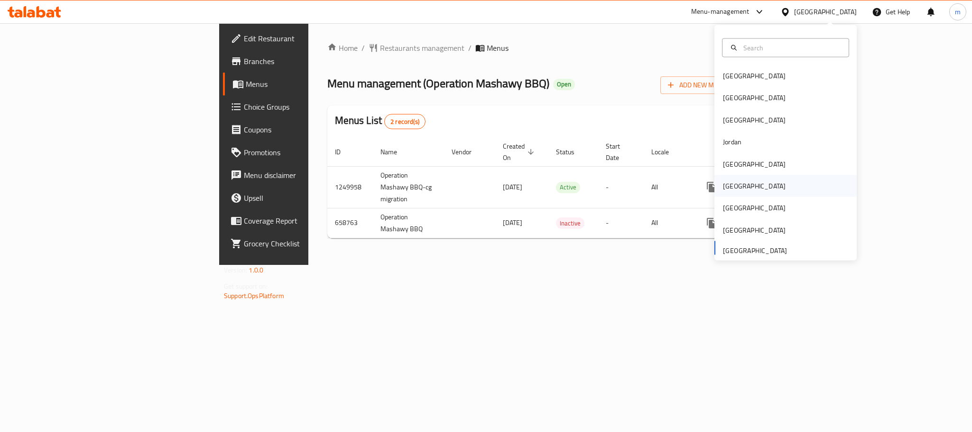
click at [744, 185] on div "[GEOGRAPHIC_DATA]" at bounding box center [786, 186] width 142 height 22
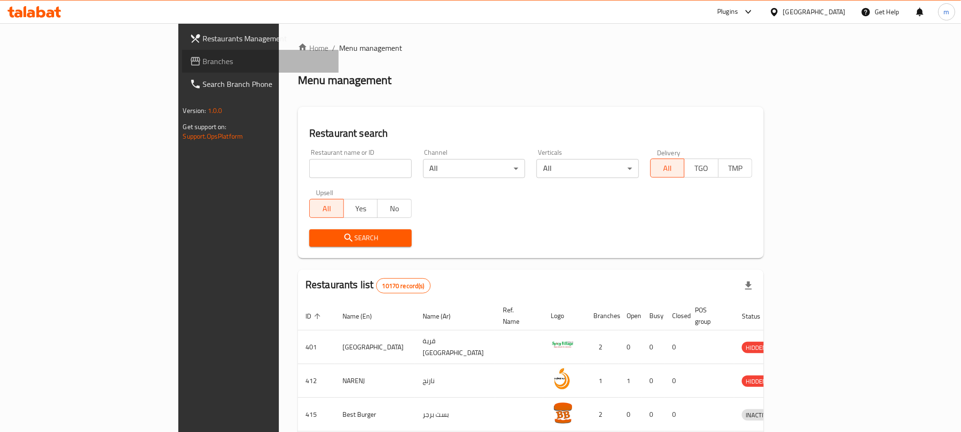
click at [203, 56] on span "Branches" at bounding box center [267, 61] width 128 height 11
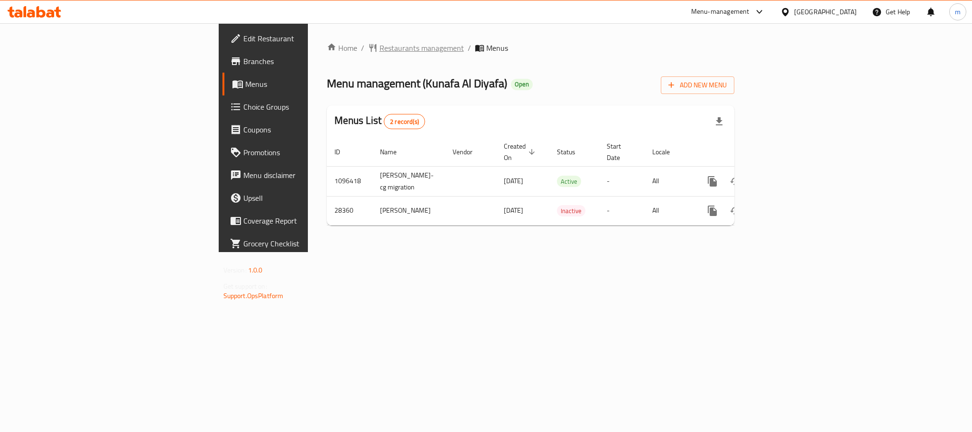
click at [380, 43] on span "Restaurants management" at bounding box center [422, 47] width 84 height 11
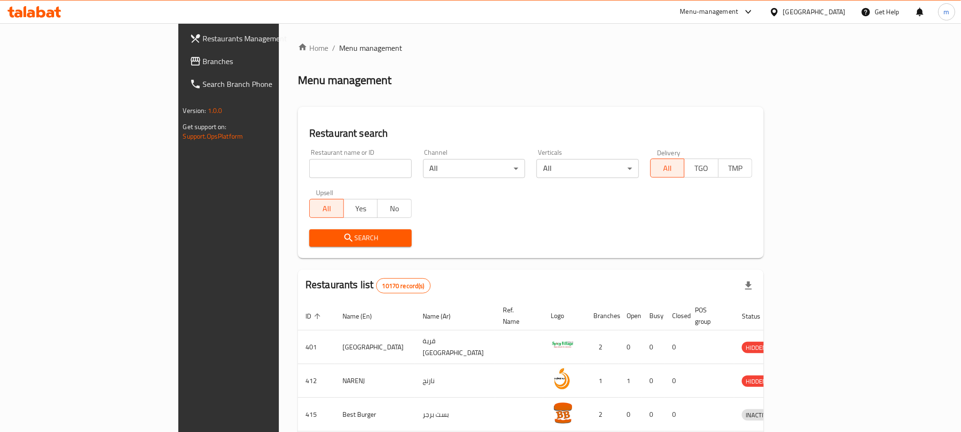
click at [309, 167] on input "search" at bounding box center [360, 168] width 103 height 19
paste input "14804"
type input "14804"
click button "Search" at bounding box center [360, 238] width 103 height 18
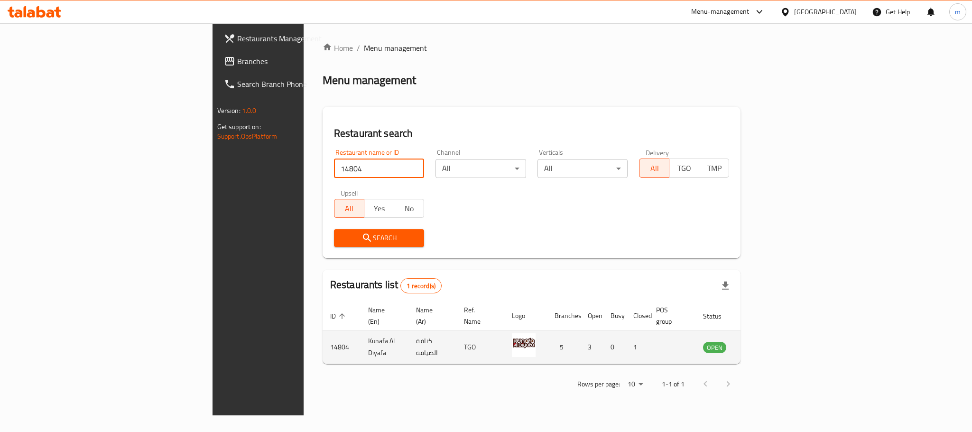
click at [778, 337] on td "enhanced table" at bounding box center [762, 347] width 33 height 34
click at [763, 345] on icon "enhanced table" at bounding box center [760, 347] width 3 height 4
